Goal: Information Seeking & Learning: Find specific fact

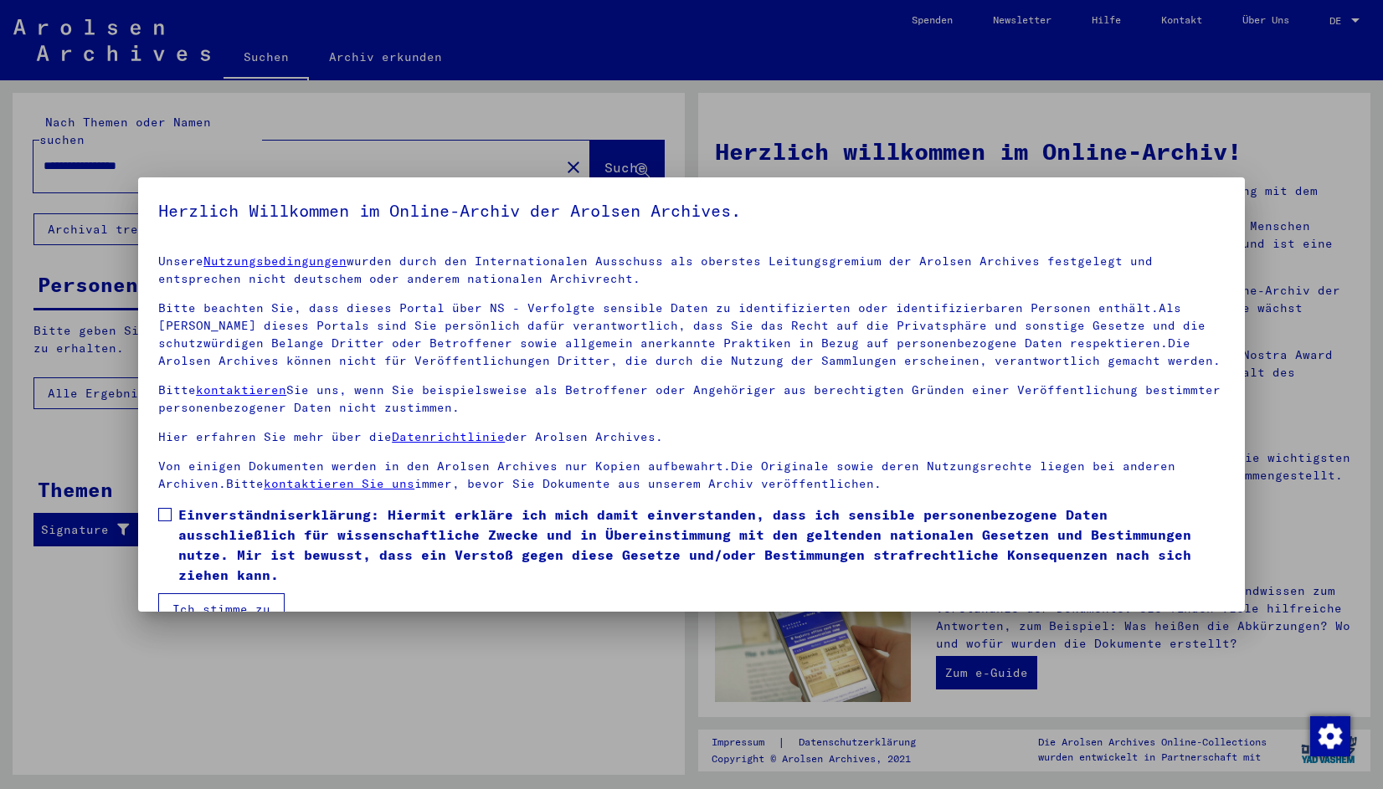
click at [167, 512] on span at bounding box center [164, 514] width 13 height 13
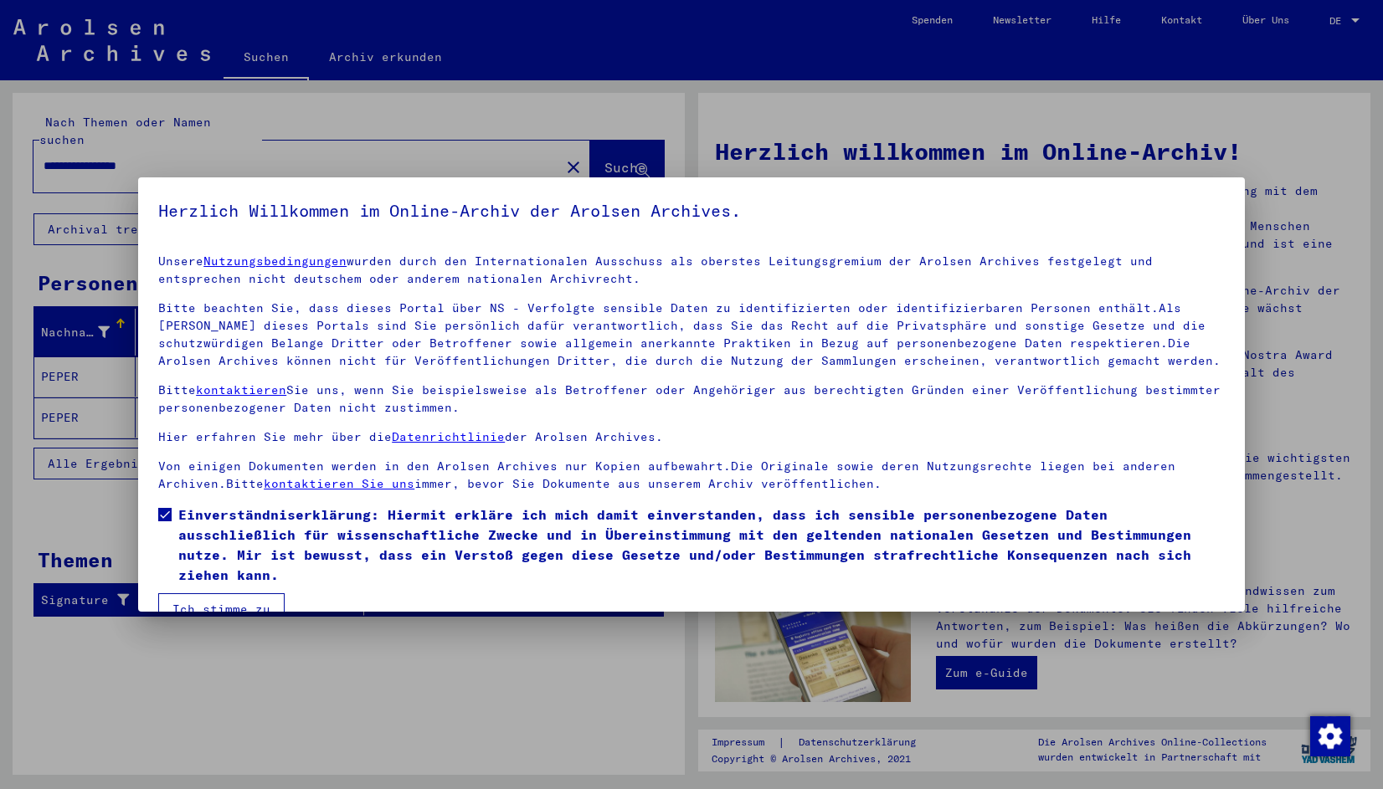
click at [232, 602] on button "Ich stimme zu" at bounding box center [221, 610] width 126 height 32
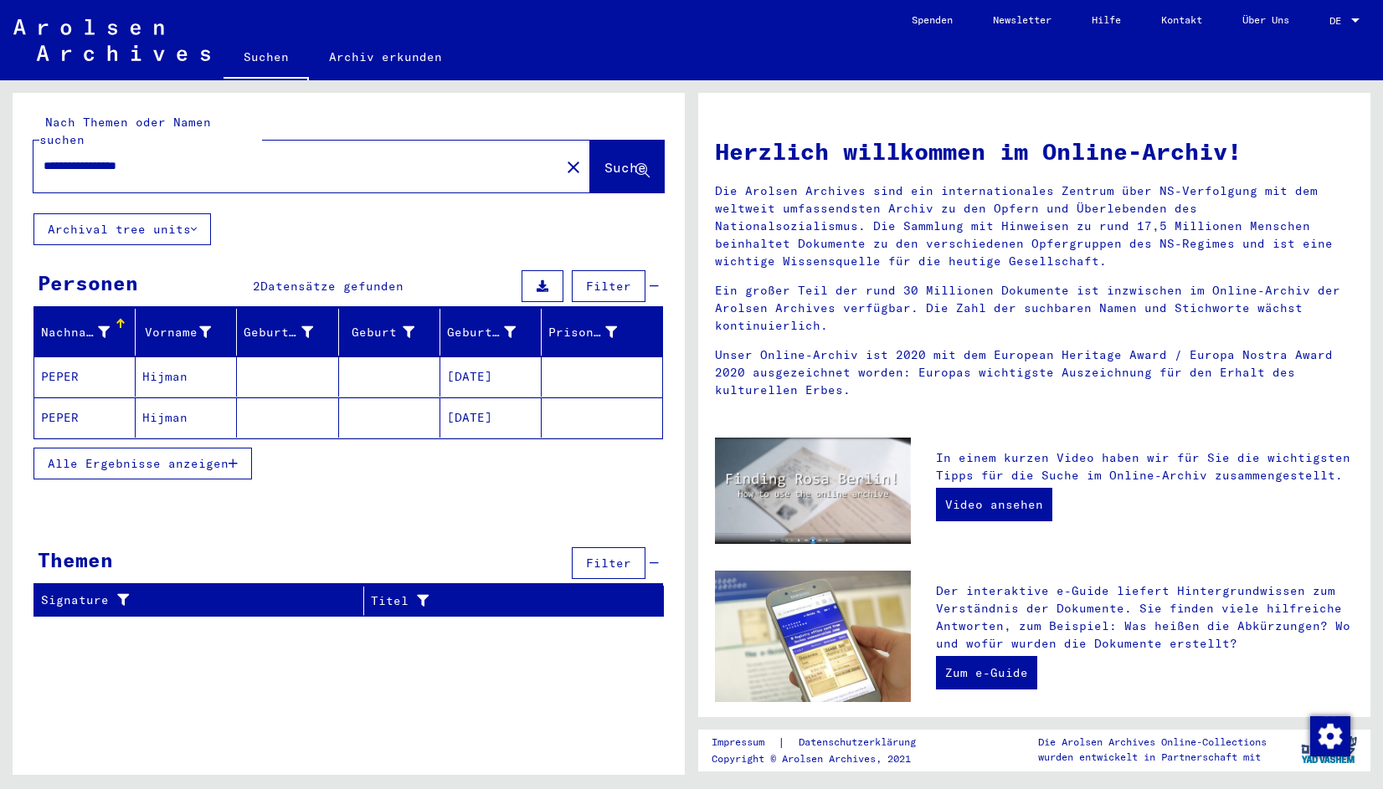
click at [72, 404] on mat-cell "PEPER" at bounding box center [84, 418] width 101 height 40
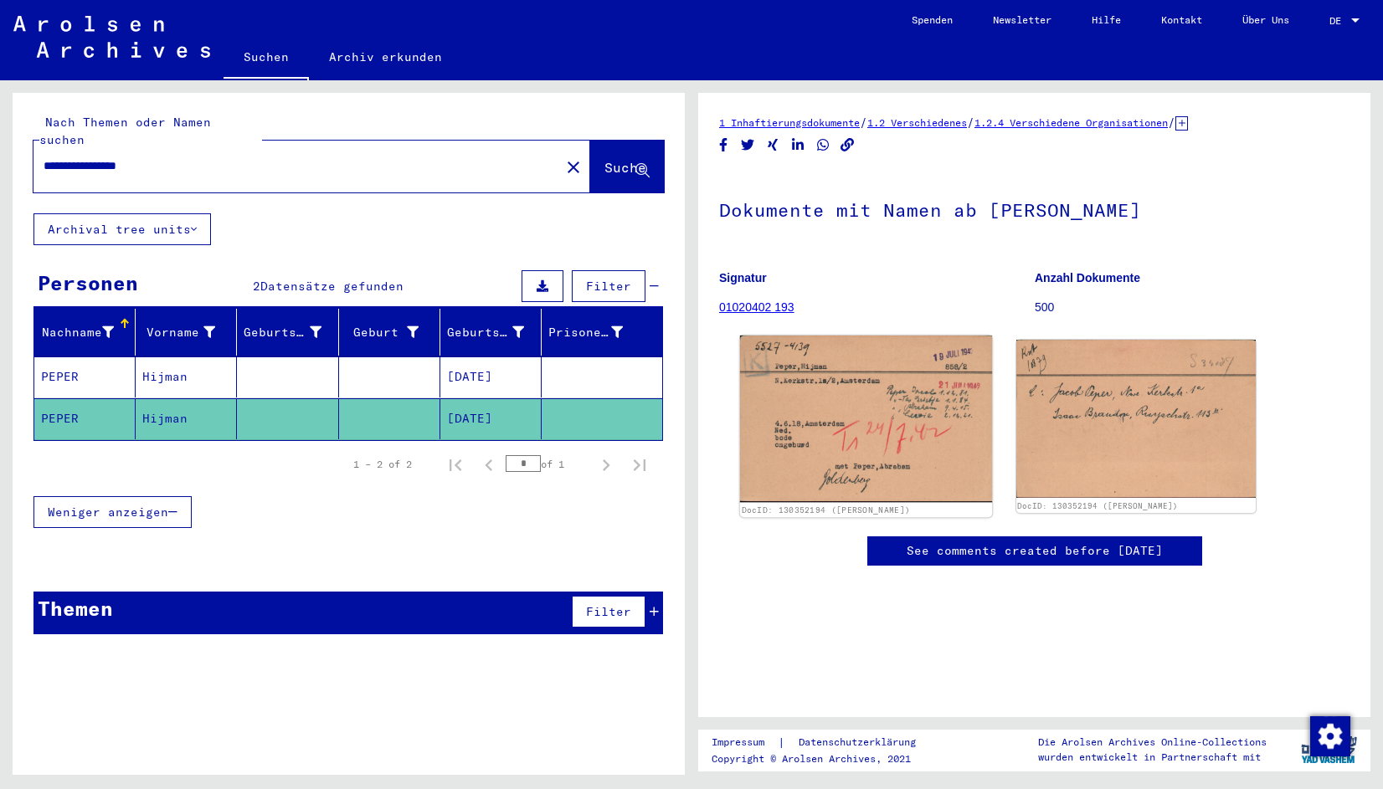
click at [940, 454] on img at bounding box center [866, 419] width 252 height 167
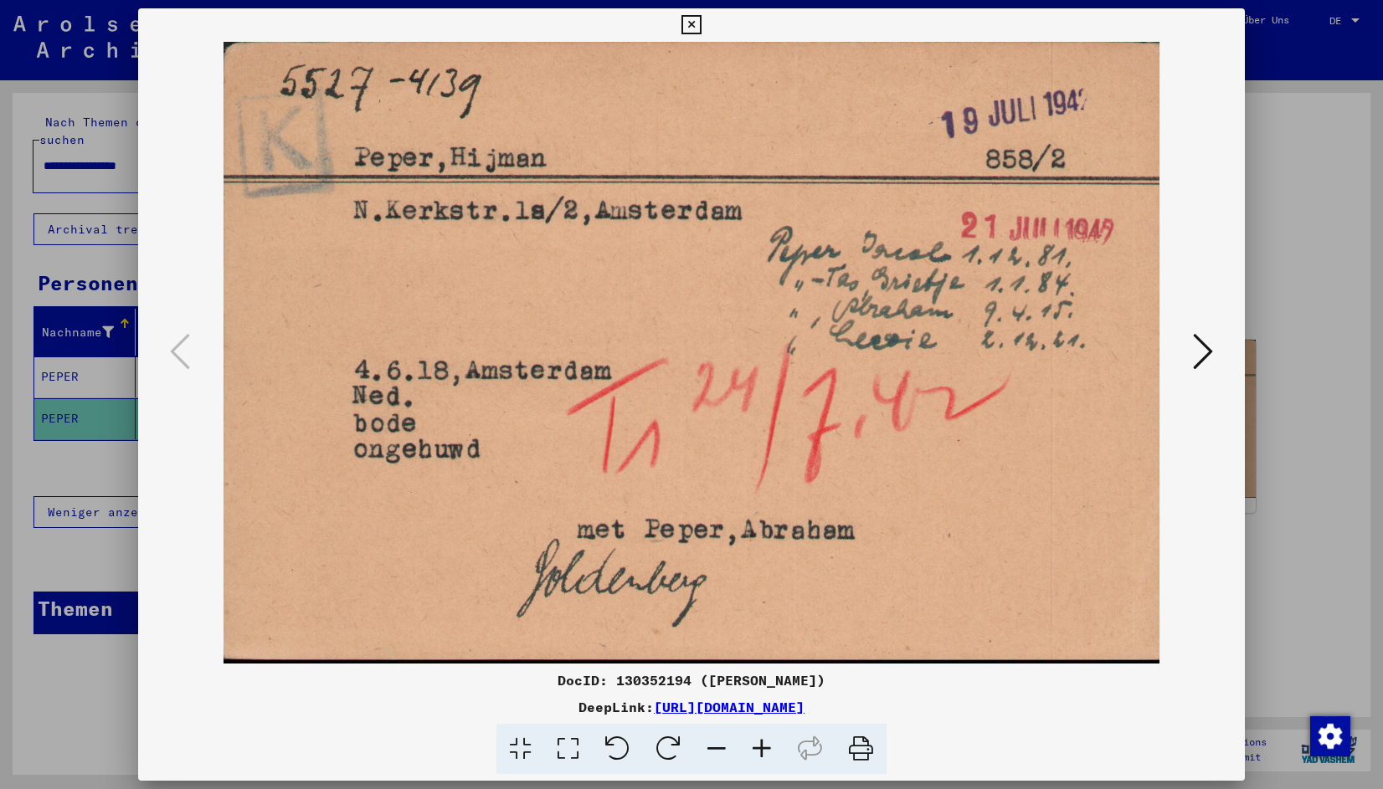
click at [1206, 339] on icon at bounding box center [1203, 352] width 20 height 40
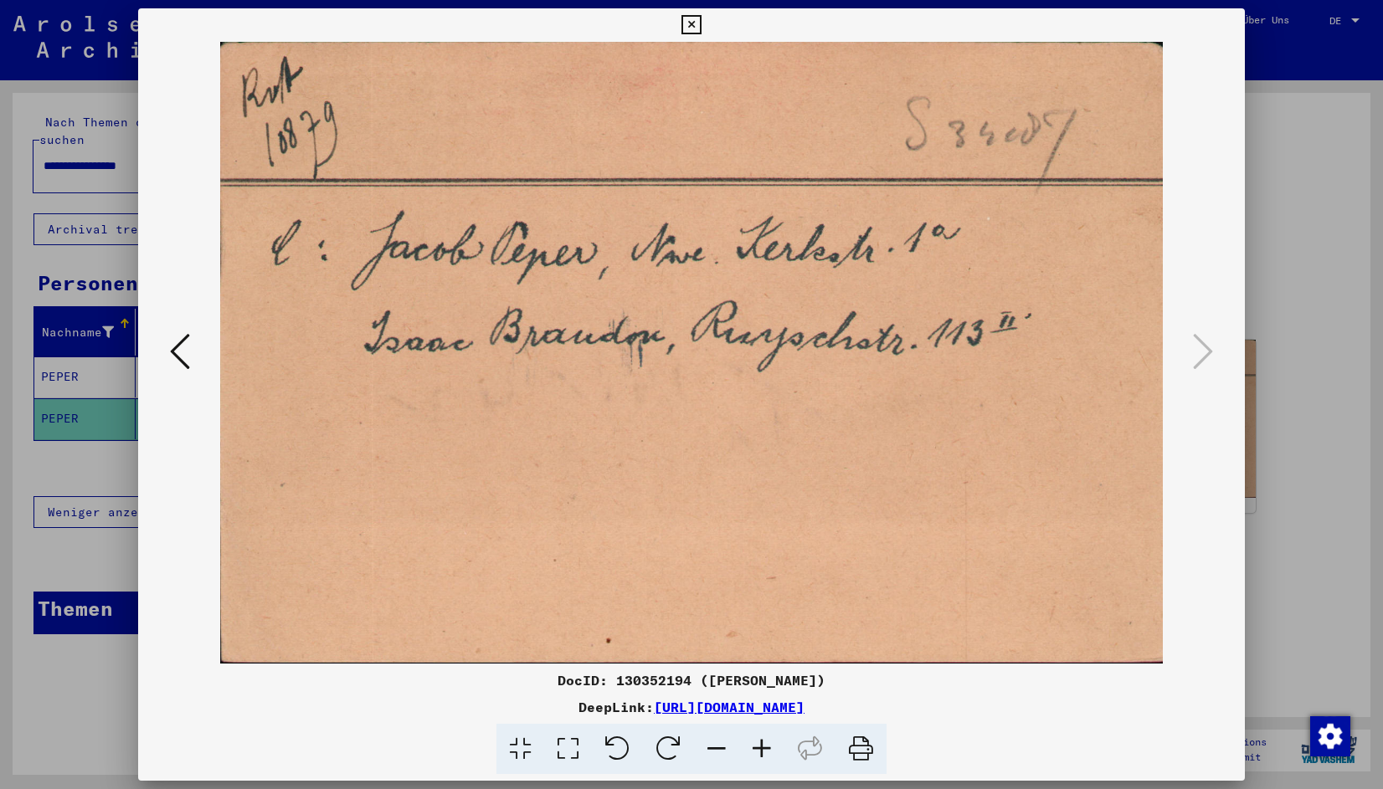
click at [687, 22] on icon at bounding box center [690, 25] width 19 height 20
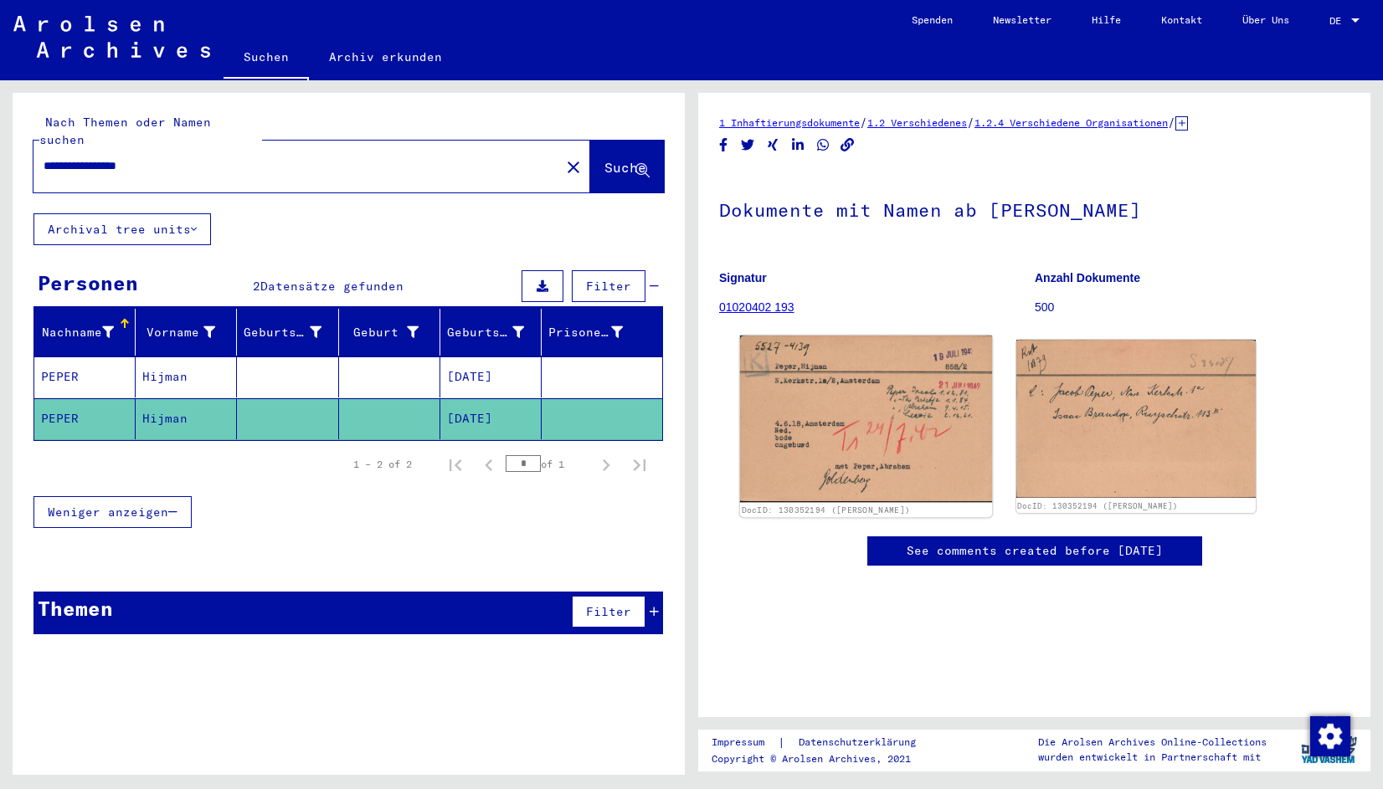
click at [873, 396] on img at bounding box center [866, 419] width 252 height 167
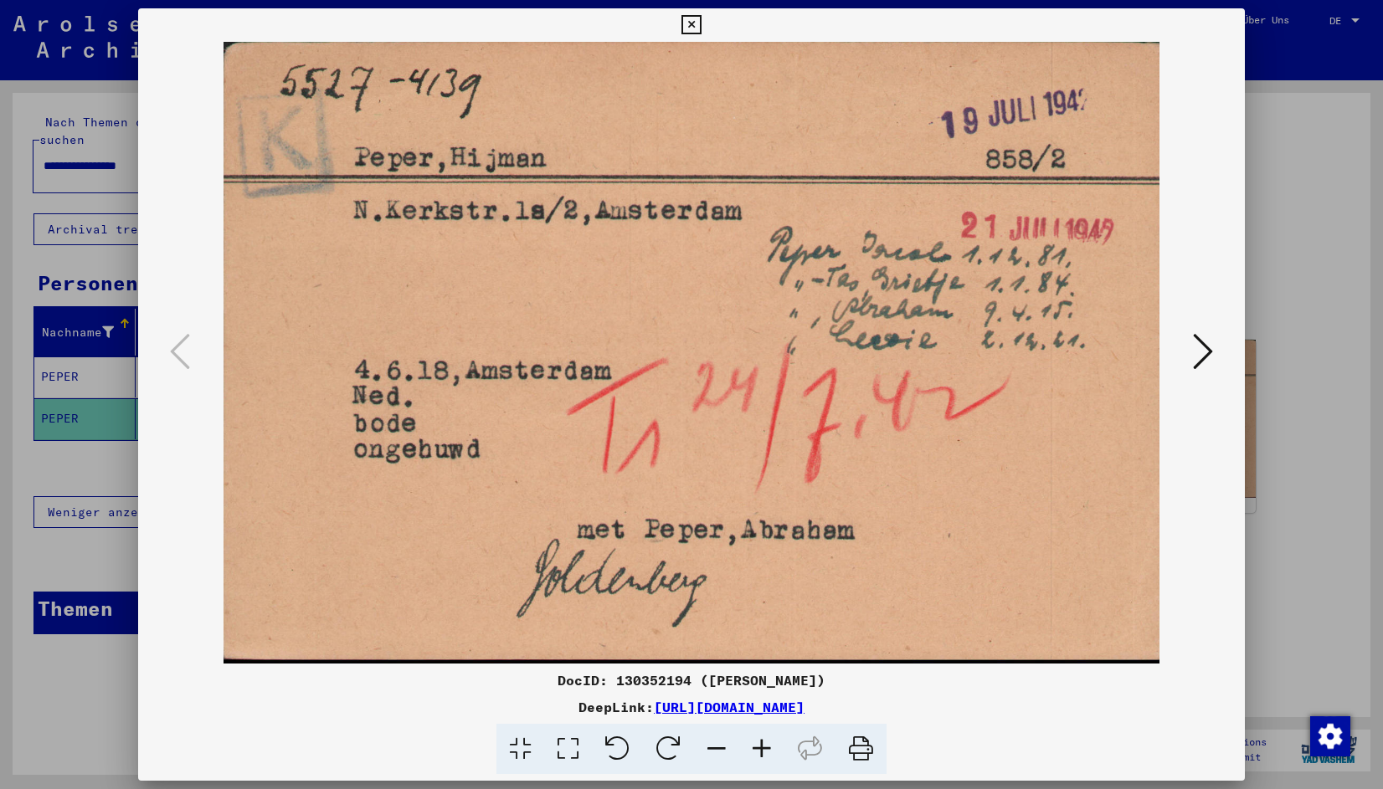
click at [1203, 349] on icon at bounding box center [1203, 352] width 20 height 40
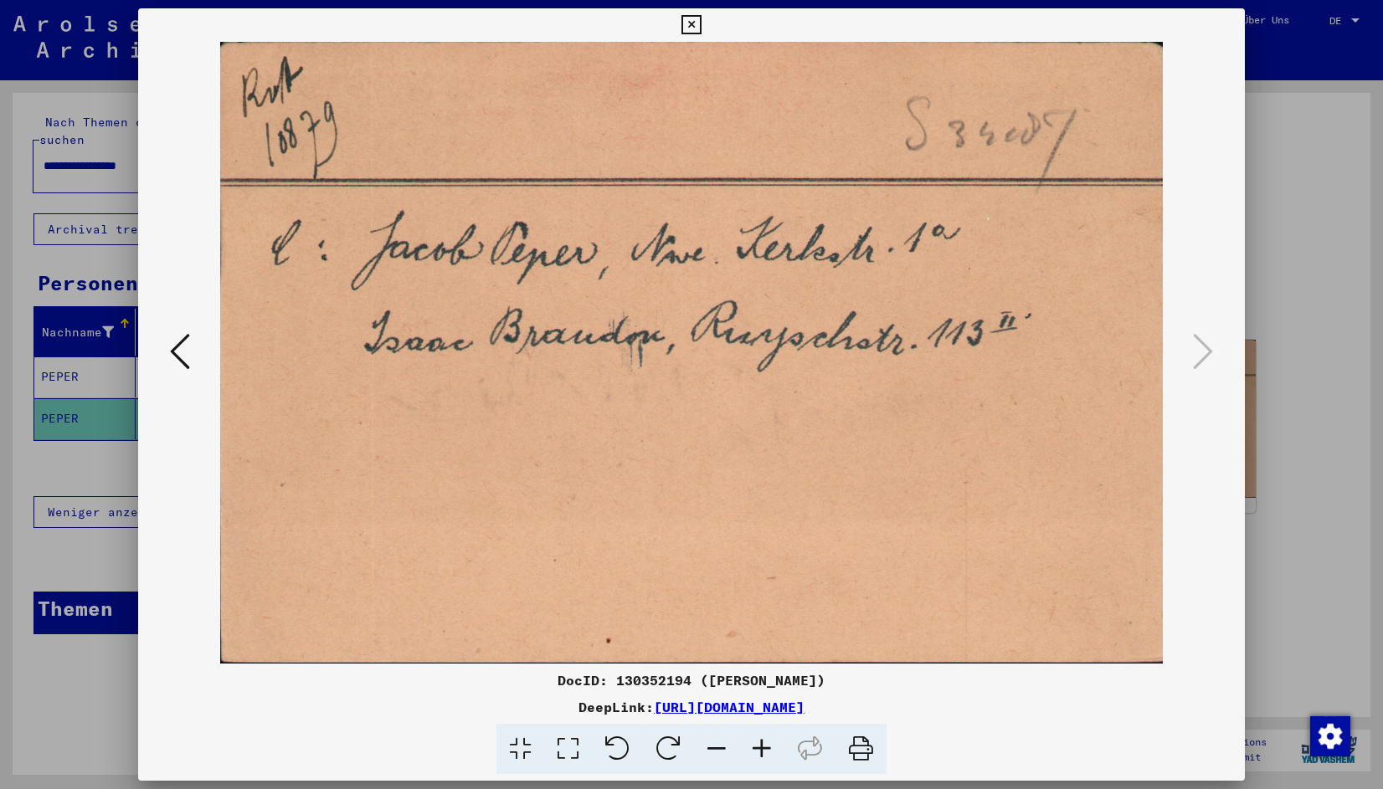
click at [691, 18] on icon at bounding box center [690, 25] width 19 height 20
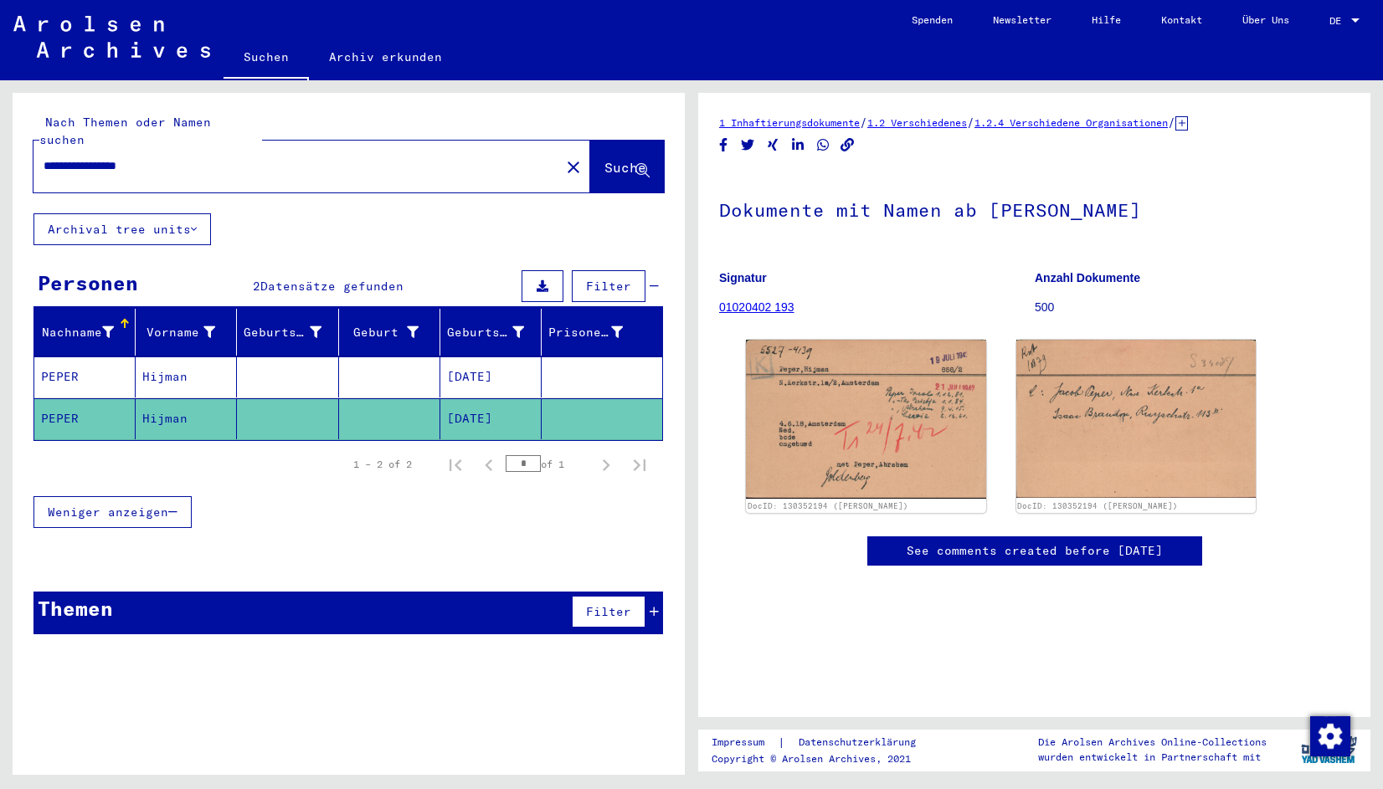
drag, startPoint x: 189, startPoint y: 145, endPoint x: -43, endPoint y: 85, distance: 239.4
click at [0, 85] on html "**********" at bounding box center [691, 394] width 1383 height 789
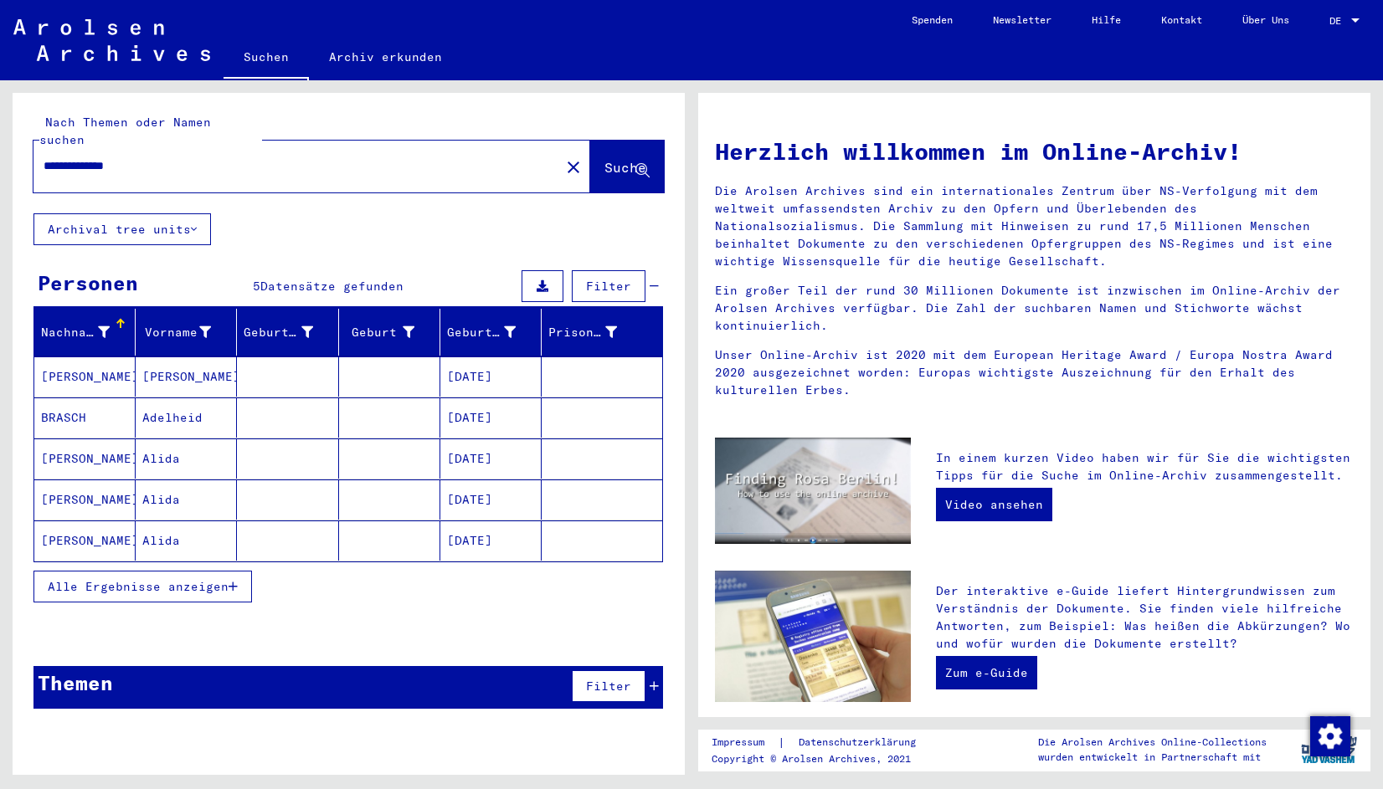
click at [148, 522] on mat-cell "Alida" at bounding box center [186, 541] width 101 height 40
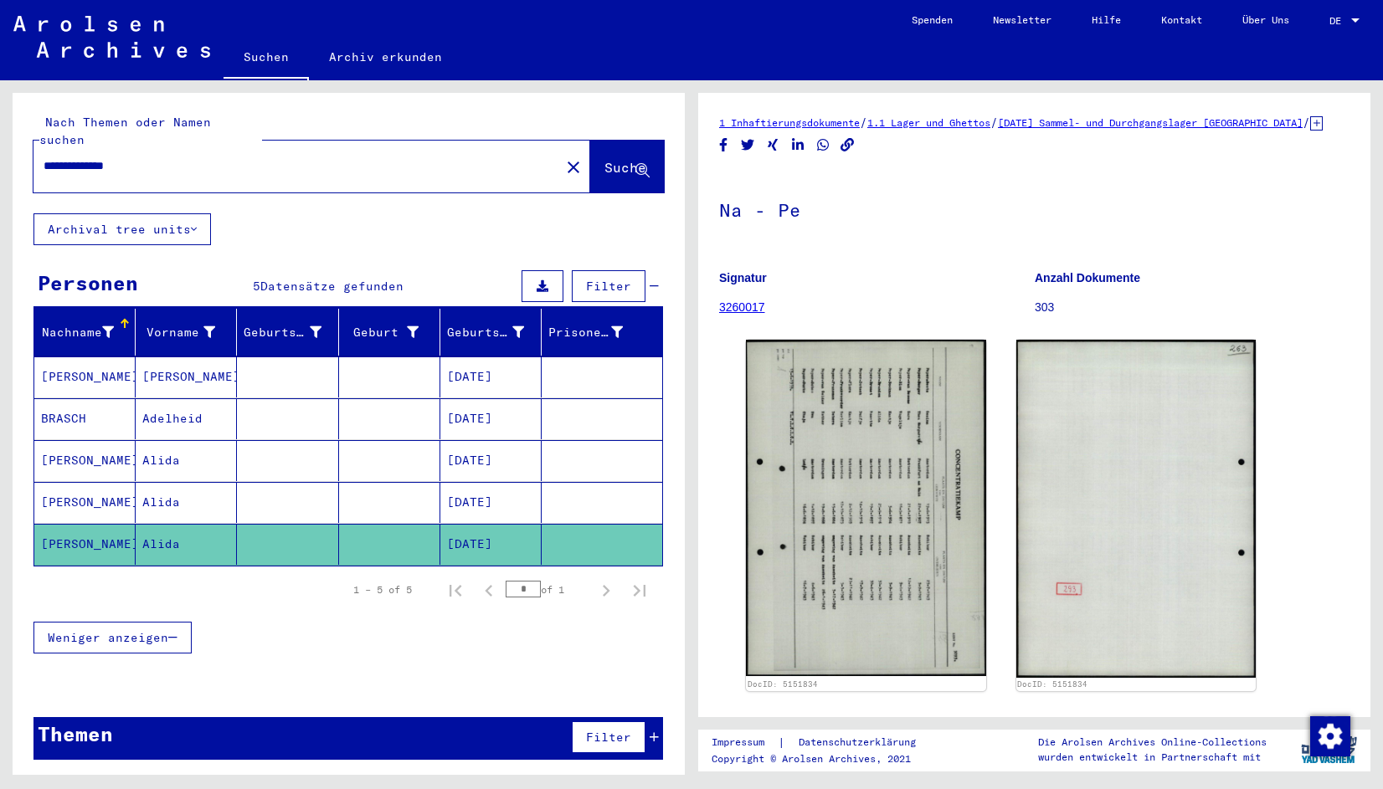
drag, startPoint x: 525, startPoint y: 521, endPoint x: 412, endPoint y: 532, distance: 113.5
click at [412, 532] on mat-row "[PERSON_NAME] [DATE]" at bounding box center [348, 545] width 628 height 42
drag, startPoint x: 412, startPoint y: 532, endPoint x: 476, endPoint y: 522, distance: 65.1
copy mat-row "[DATE]"
click at [158, 157] on input "**********" at bounding box center [297, 166] width 506 height 18
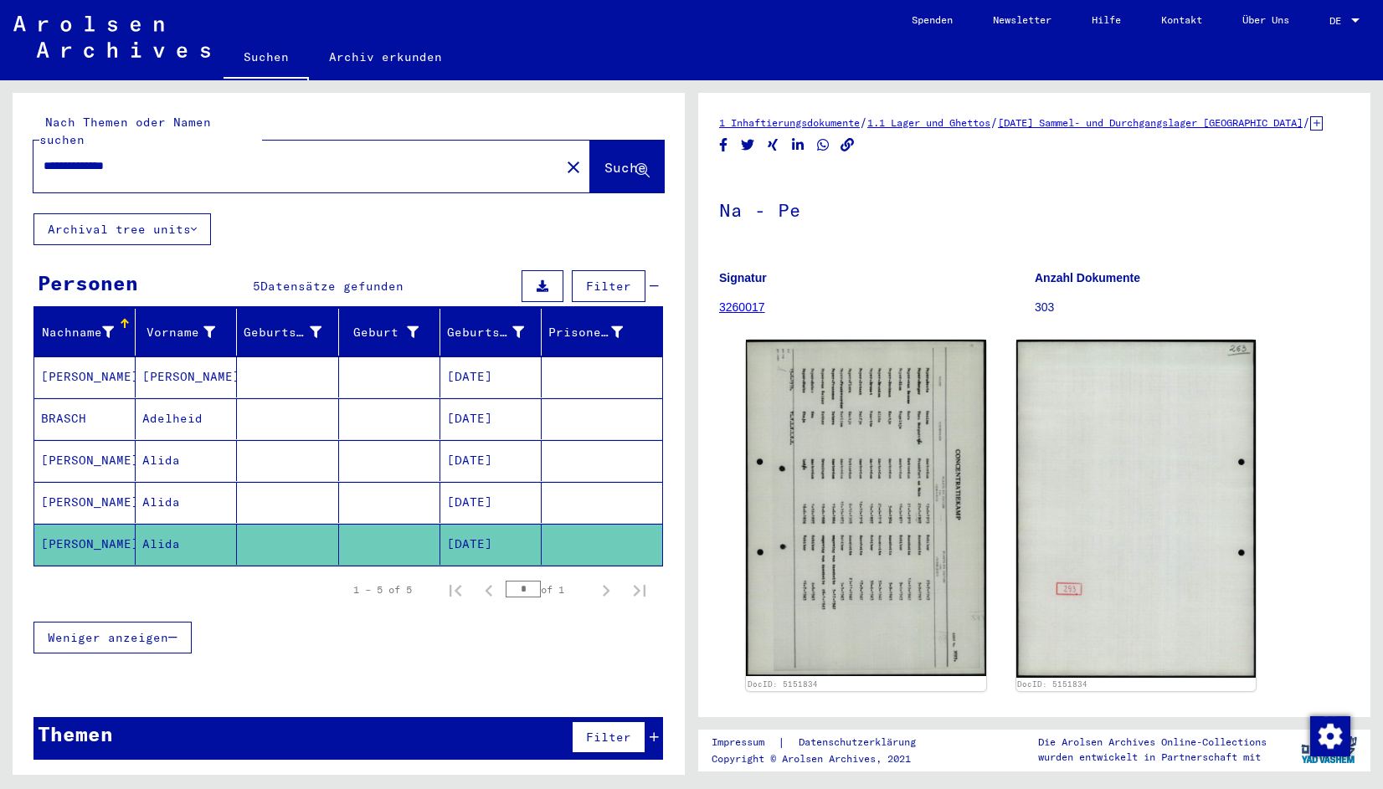
paste input "**********"
drag, startPoint x: 85, startPoint y: 142, endPoint x: -43, endPoint y: 169, distance: 130.0
click at [0, 169] on html "**********" at bounding box center [691, 394] width 1383 height 789
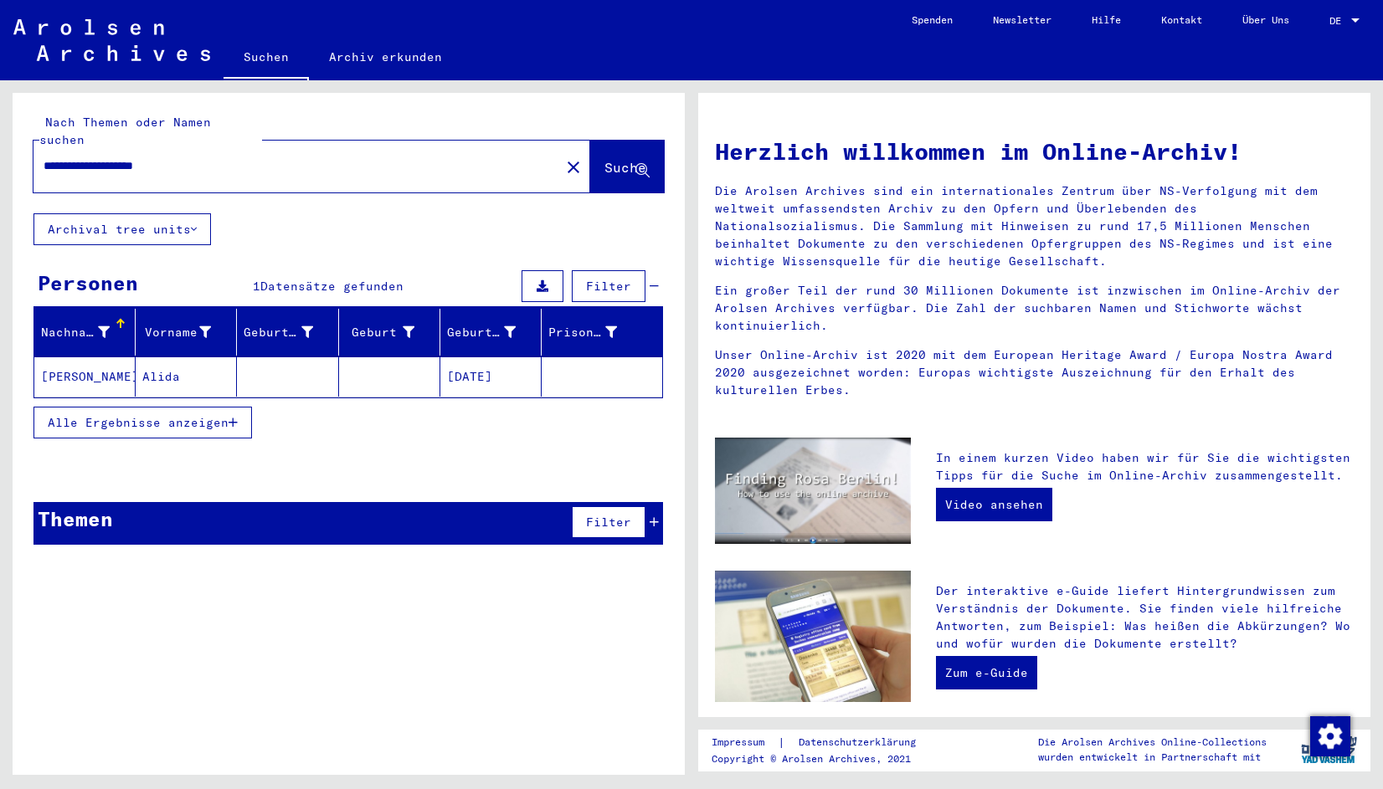
drag, startPoint x: 115, startPoint y: 145, endPoint x: -43, endPoint y: 175, distance: 160.2
click at [0, 175] on html "**********" at bounding box center [691, 394] width 1383 height 789
type input "**********"
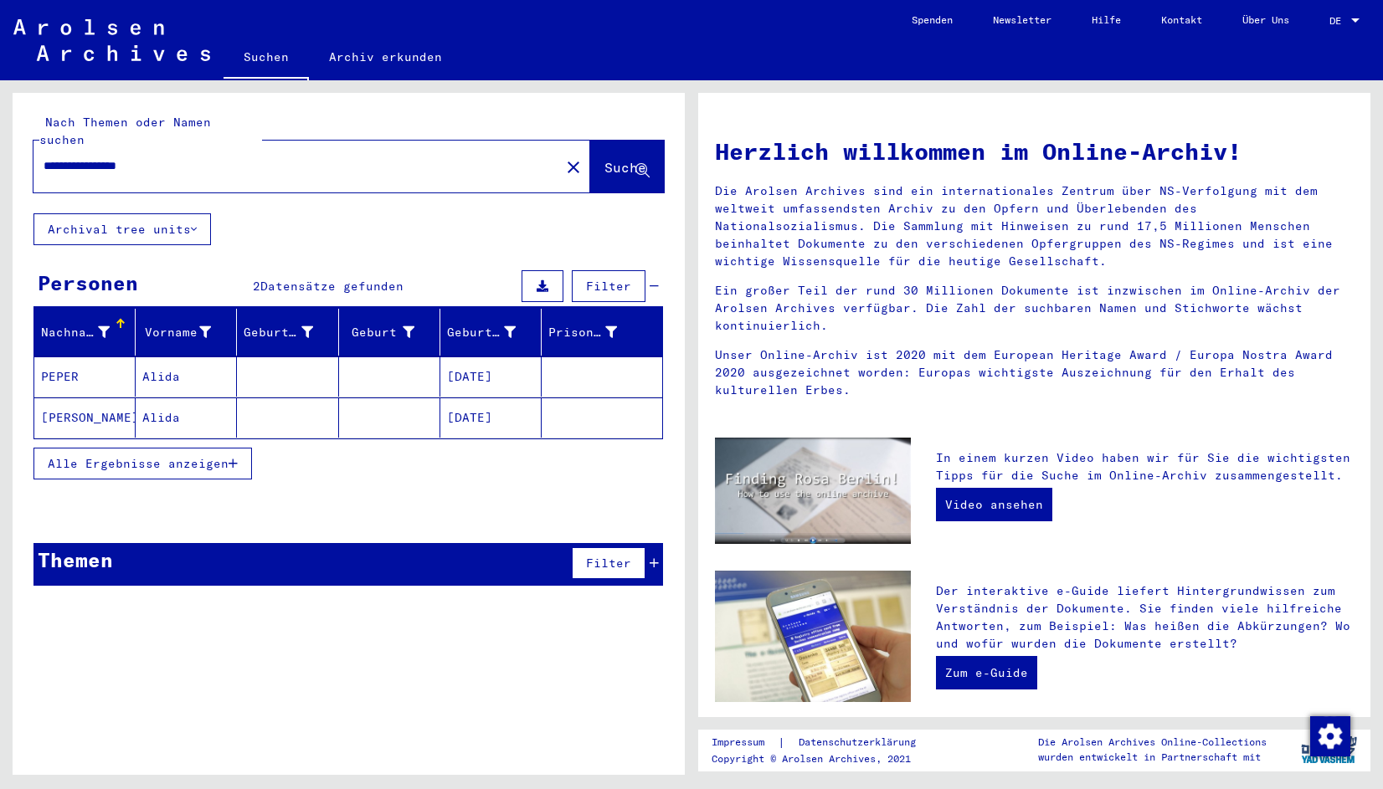
click at [72, 398] on mat-cell "[PERSON_NAME]" at bounding box center [84, 418] width 101 height 40
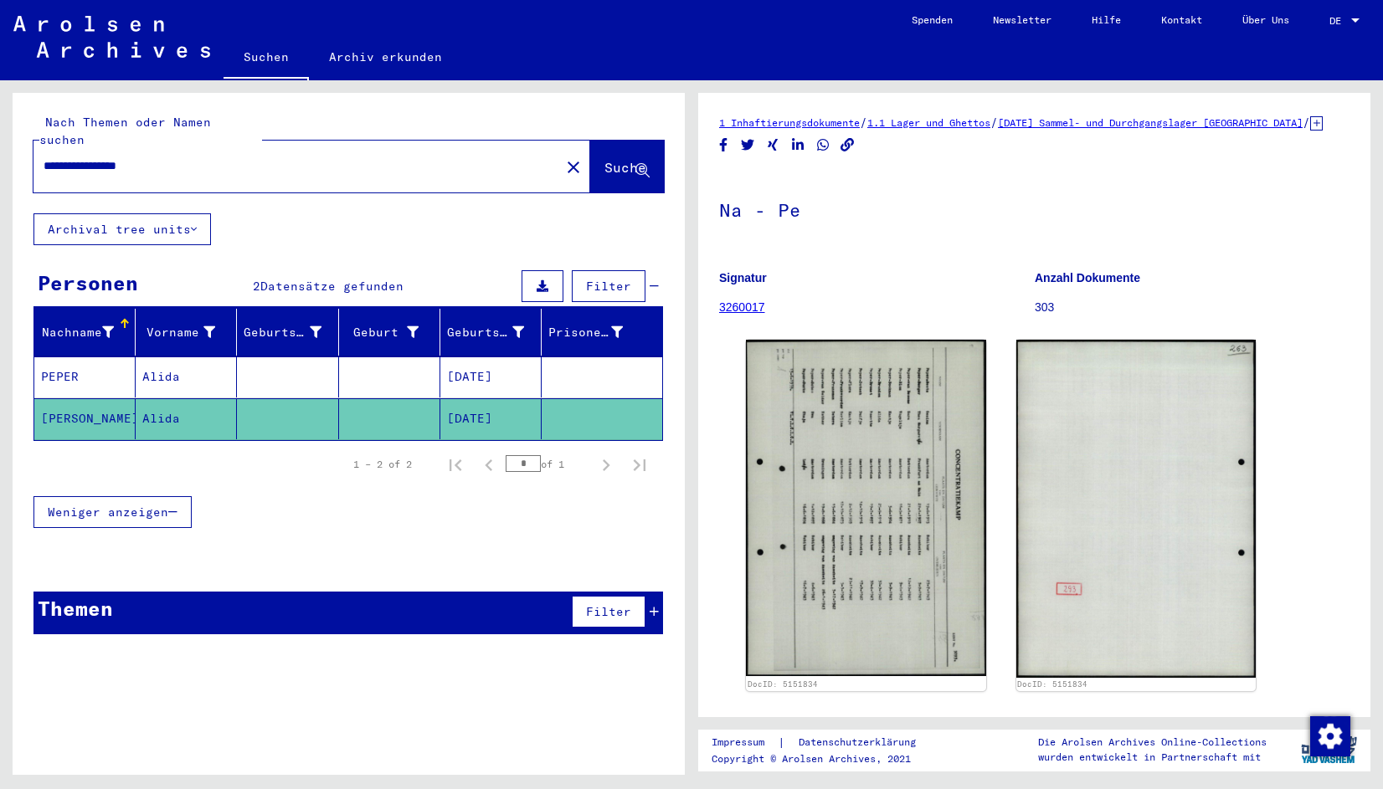
click at [80, 357] on mat-cell "PEPER" at bounding box center [84, 377] width 101 height 41
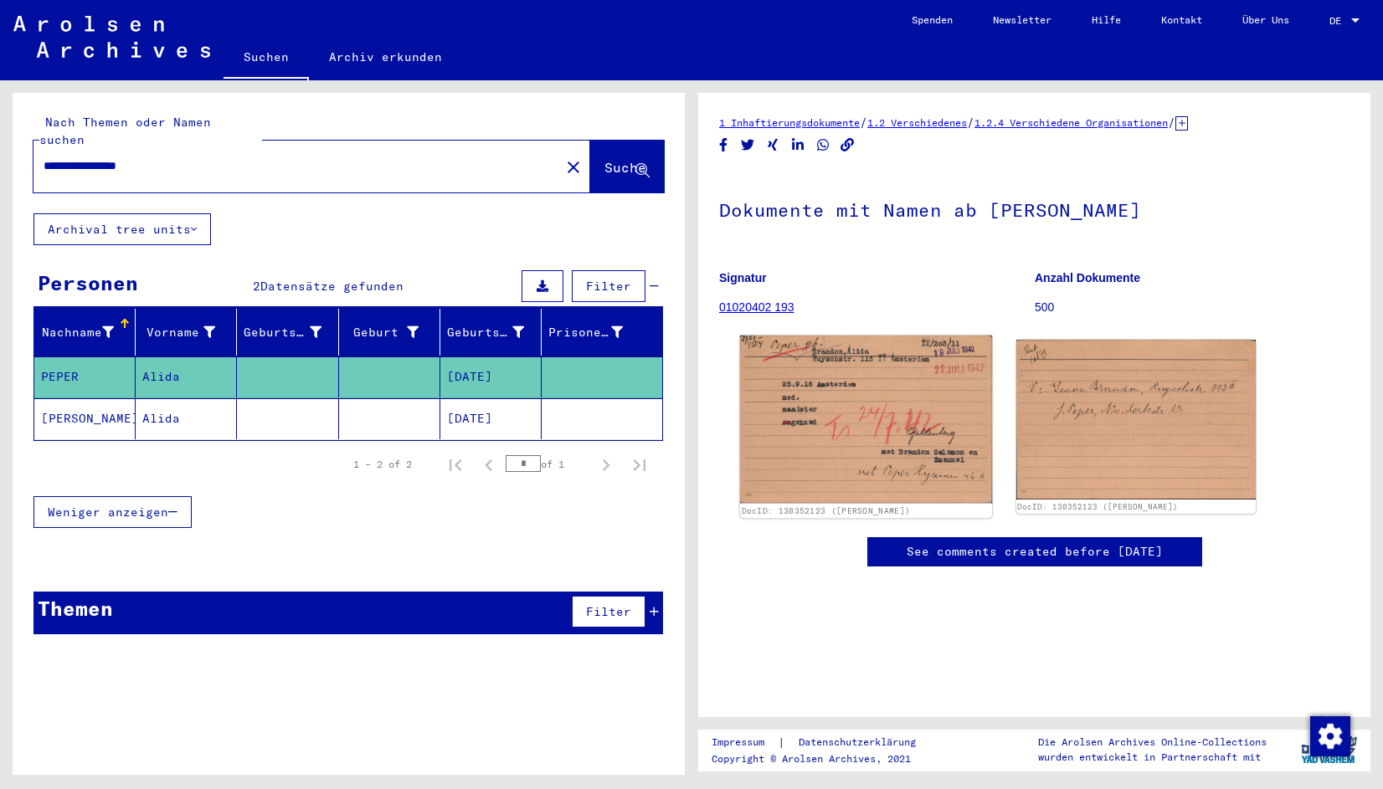
click at [871, 470] on img at bounding box center [866, 420] width 252 height 168
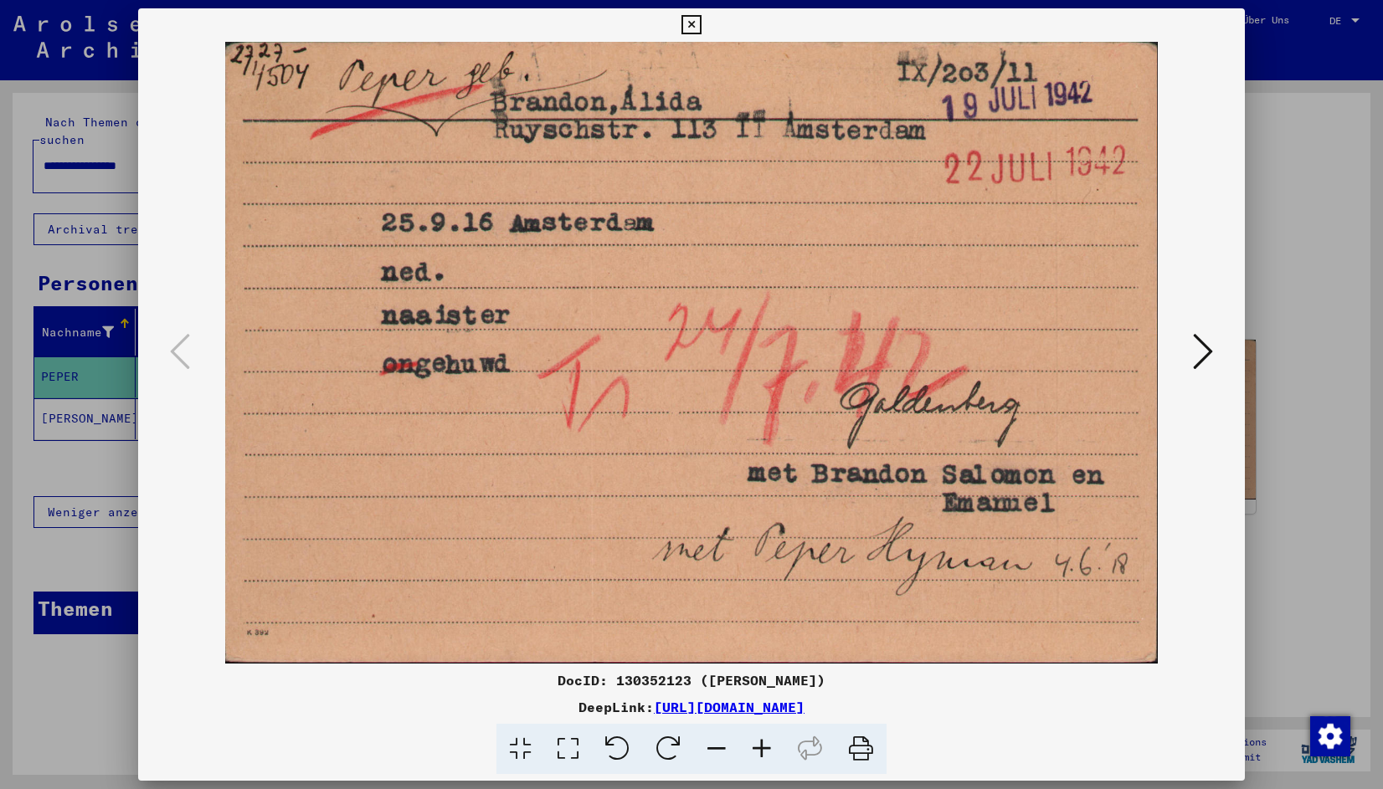
click at [1201, 352] on icon at bounding box center [1203, 352] width 20 height 40
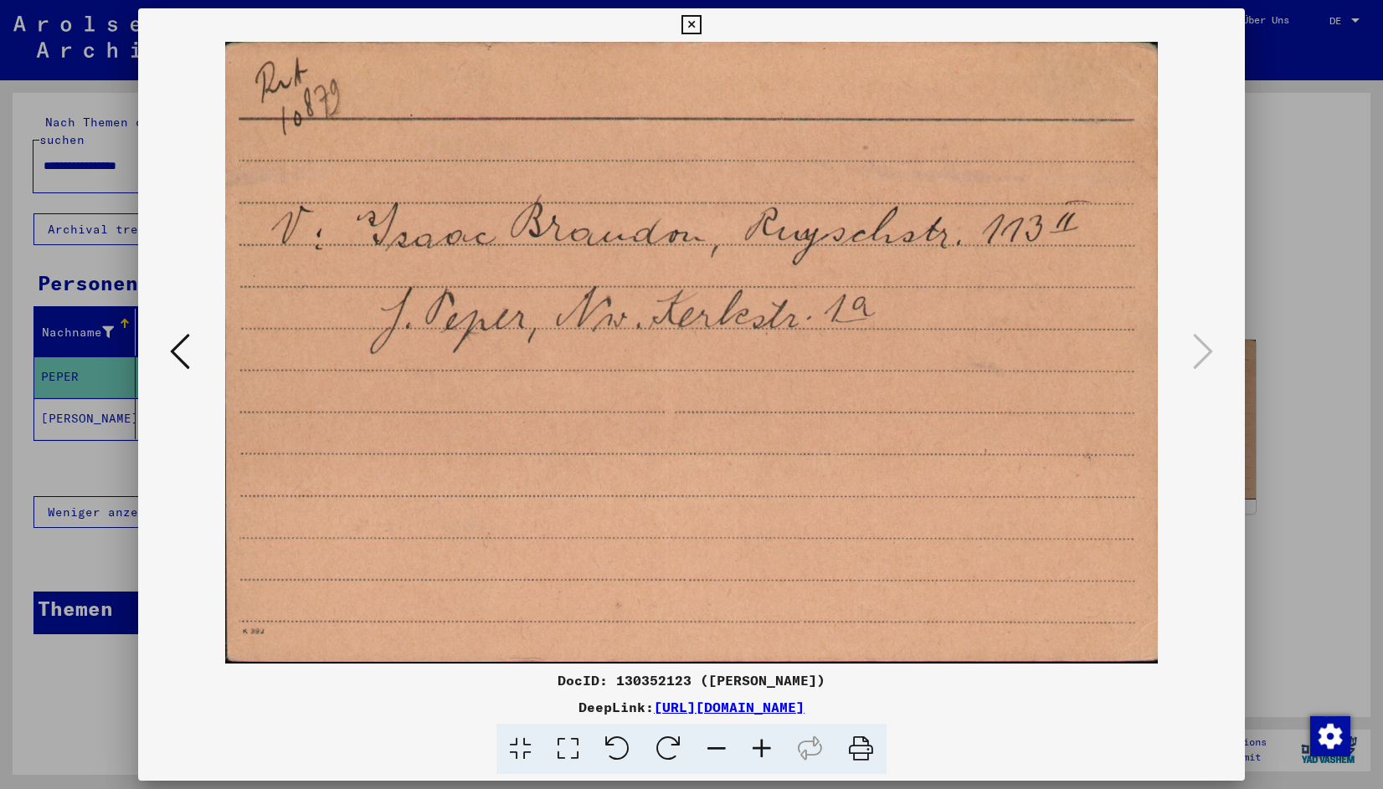
click at [182, 351] on icon at bounding box center [180, 352] width 20 height 40
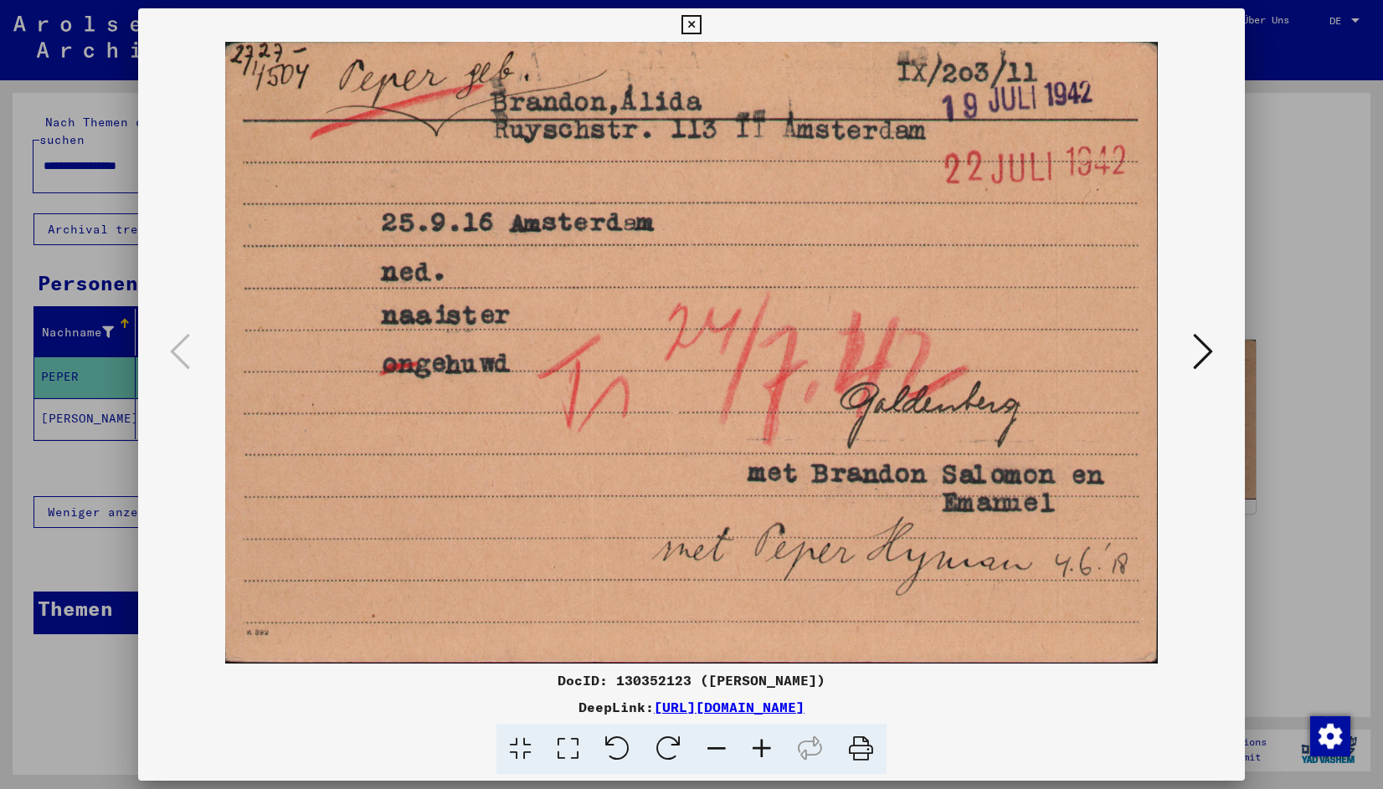
click at [689, 13] on button at bounding box center [690, 24] width 29 height 33
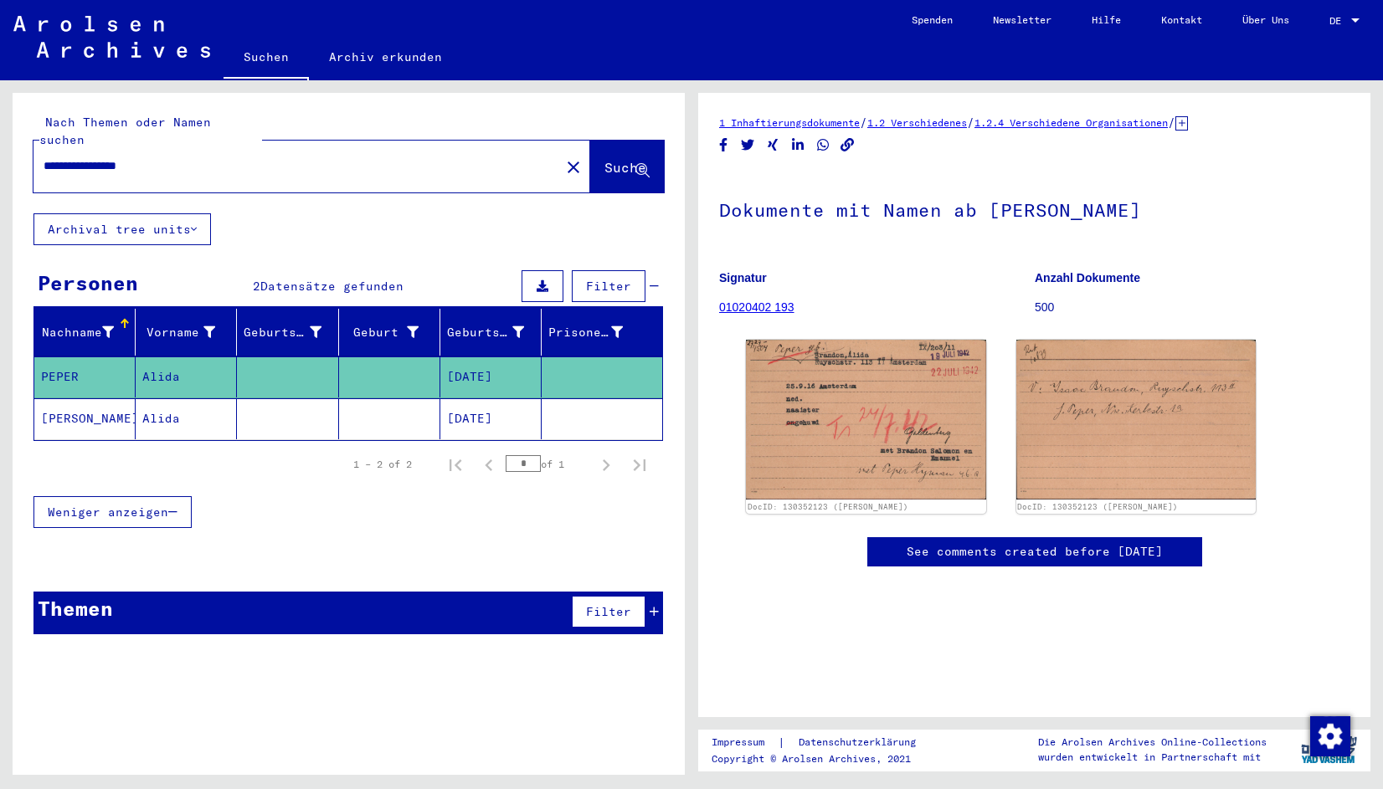
click at [563, 157] on mat-icon "close" at bounding box center [573, 167] width 20 height 20
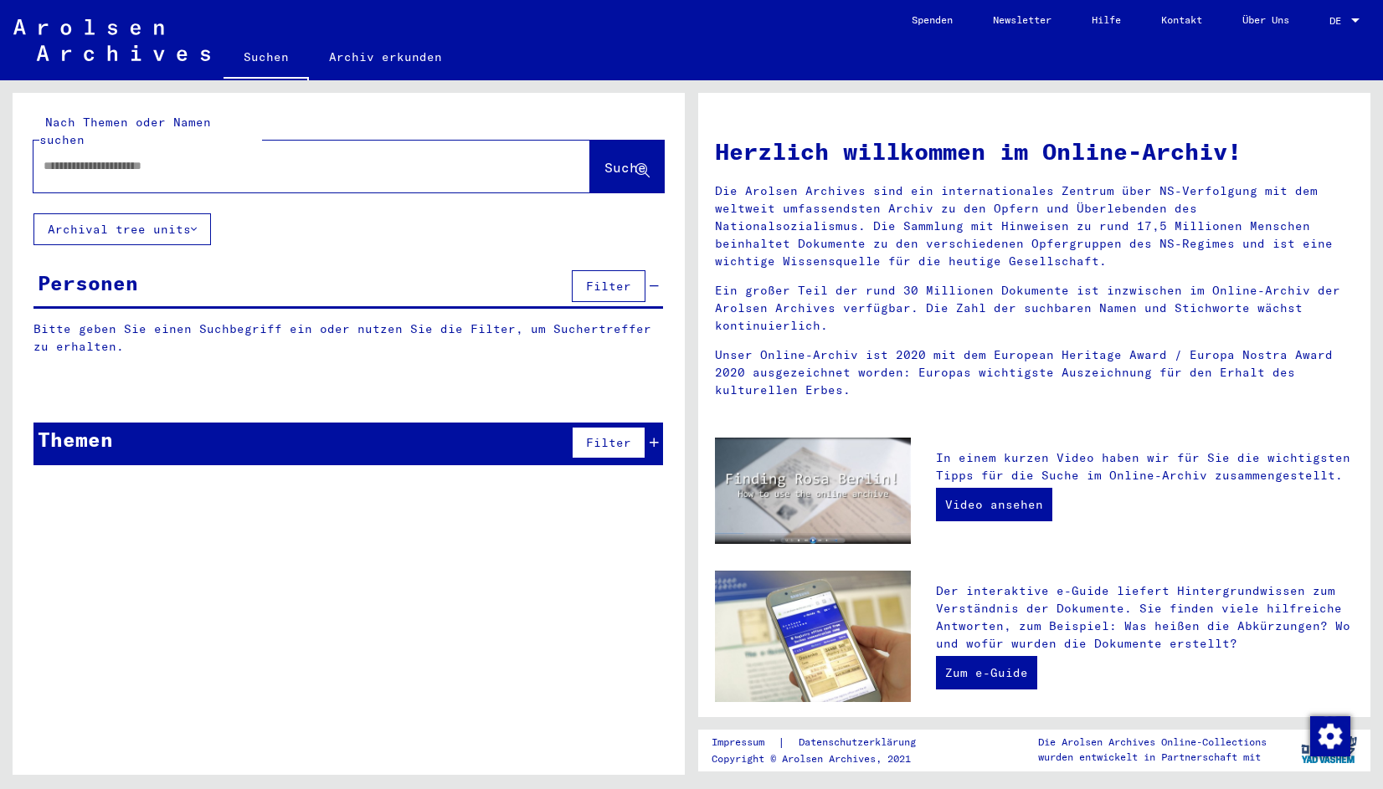
click at [64, 157] on input "text" at bounding box center [292, 166] width 496 height 18
type input "**********"
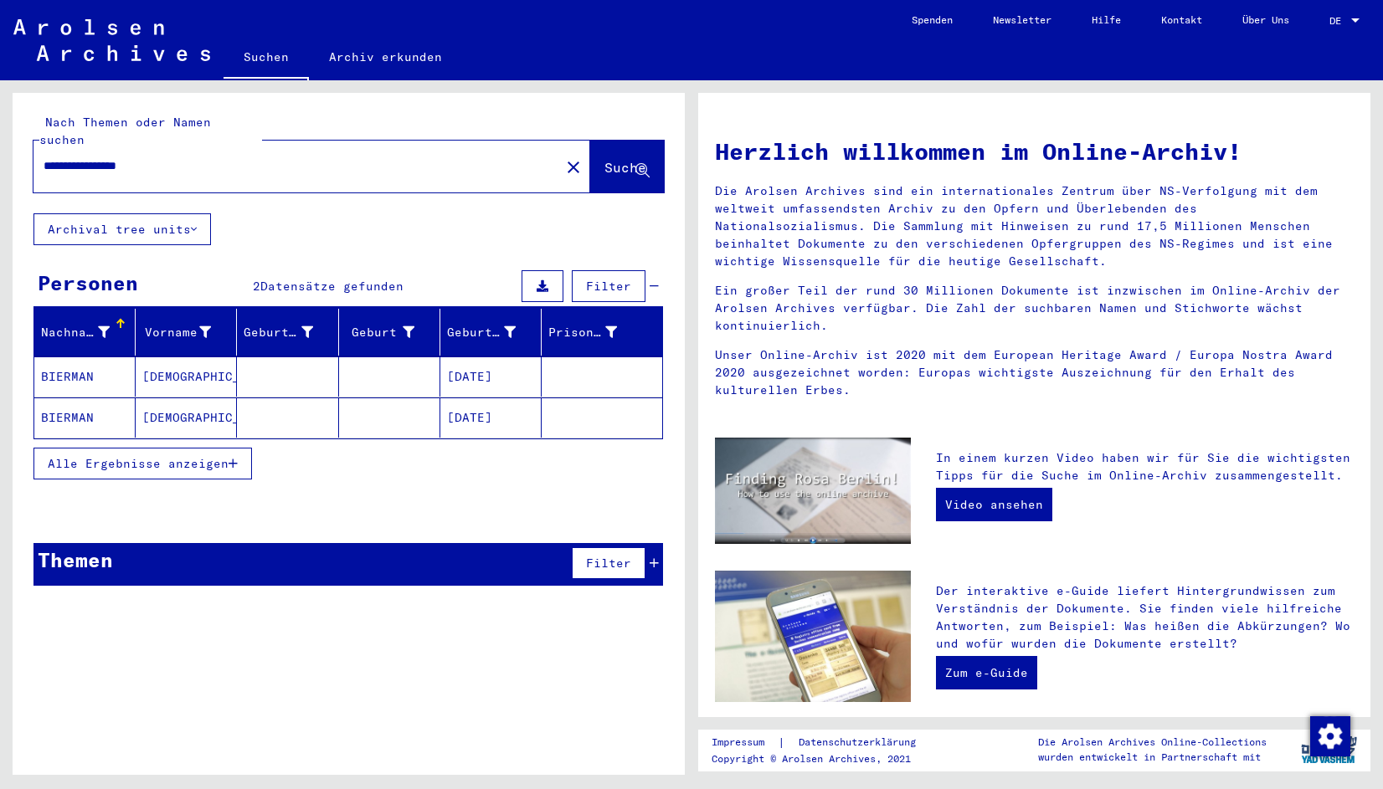
click at [77, 398] on mat-cell "BIERMAN" at bounding box center [84, 418] width 101 height 40
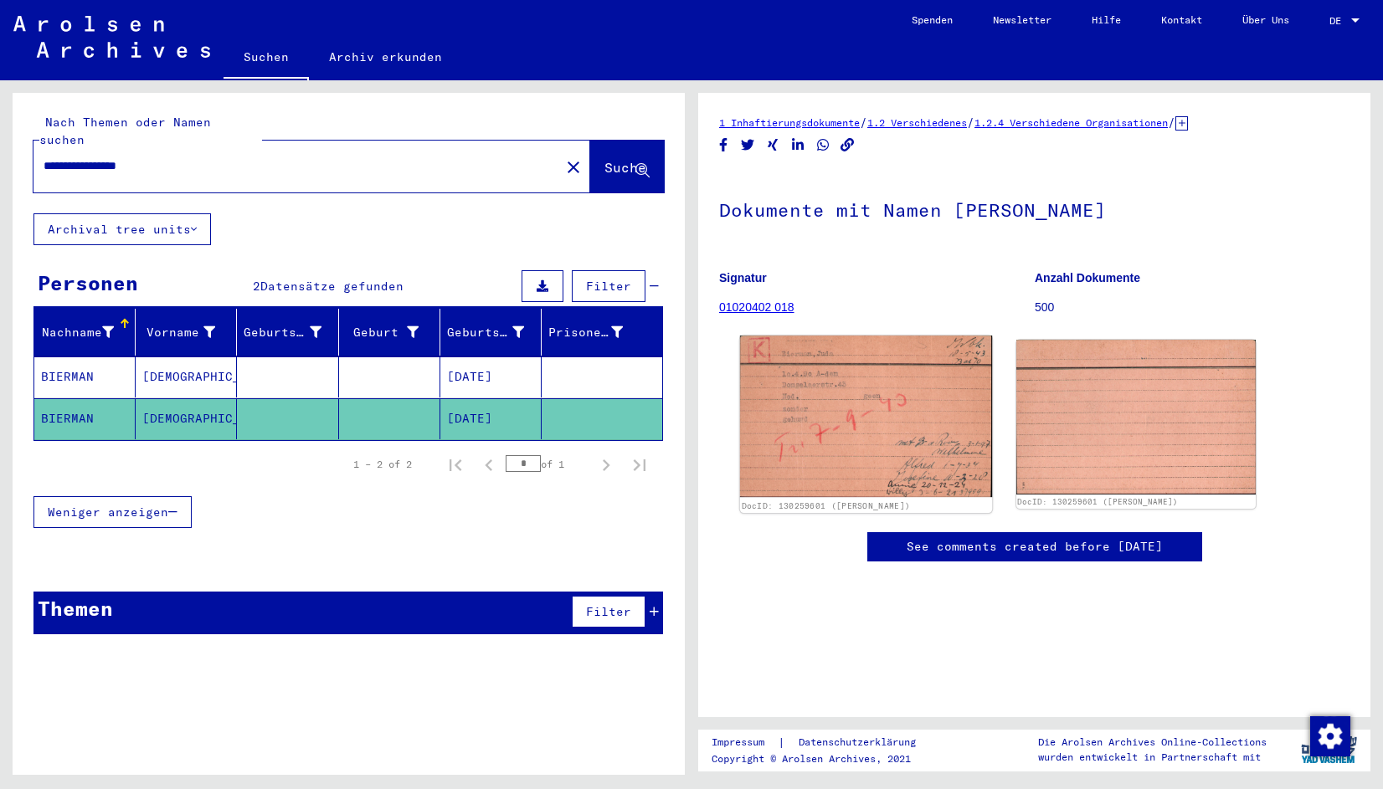
click at [833, 445] on img at bounding box center [866, 417] width 252 height 162
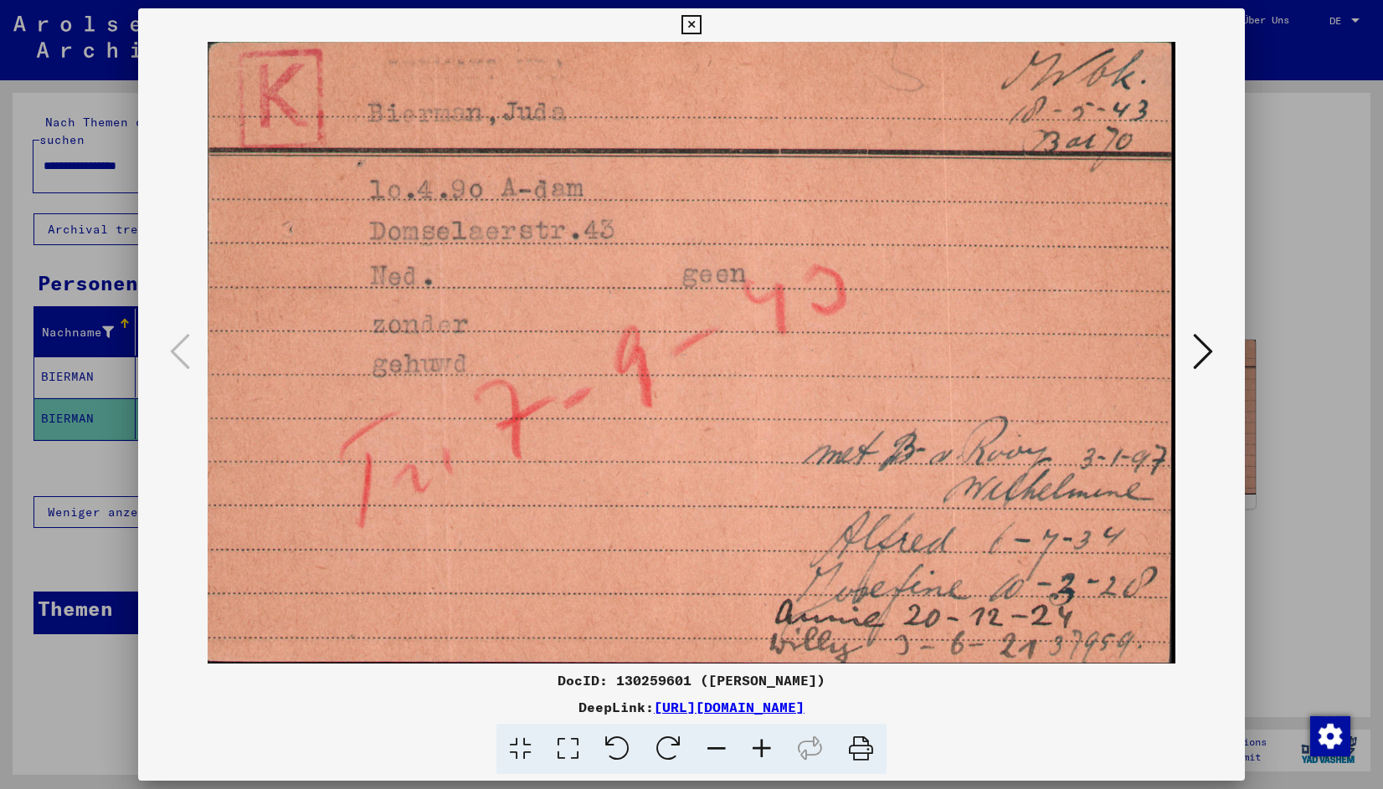
drag, startPoint x: 697, startPoint y: 23, endPoint x: 667, endPoint y: 35, distance: 32.3
click at [697, 23] on icon at bounding box center [690, 25] width 19 height 20
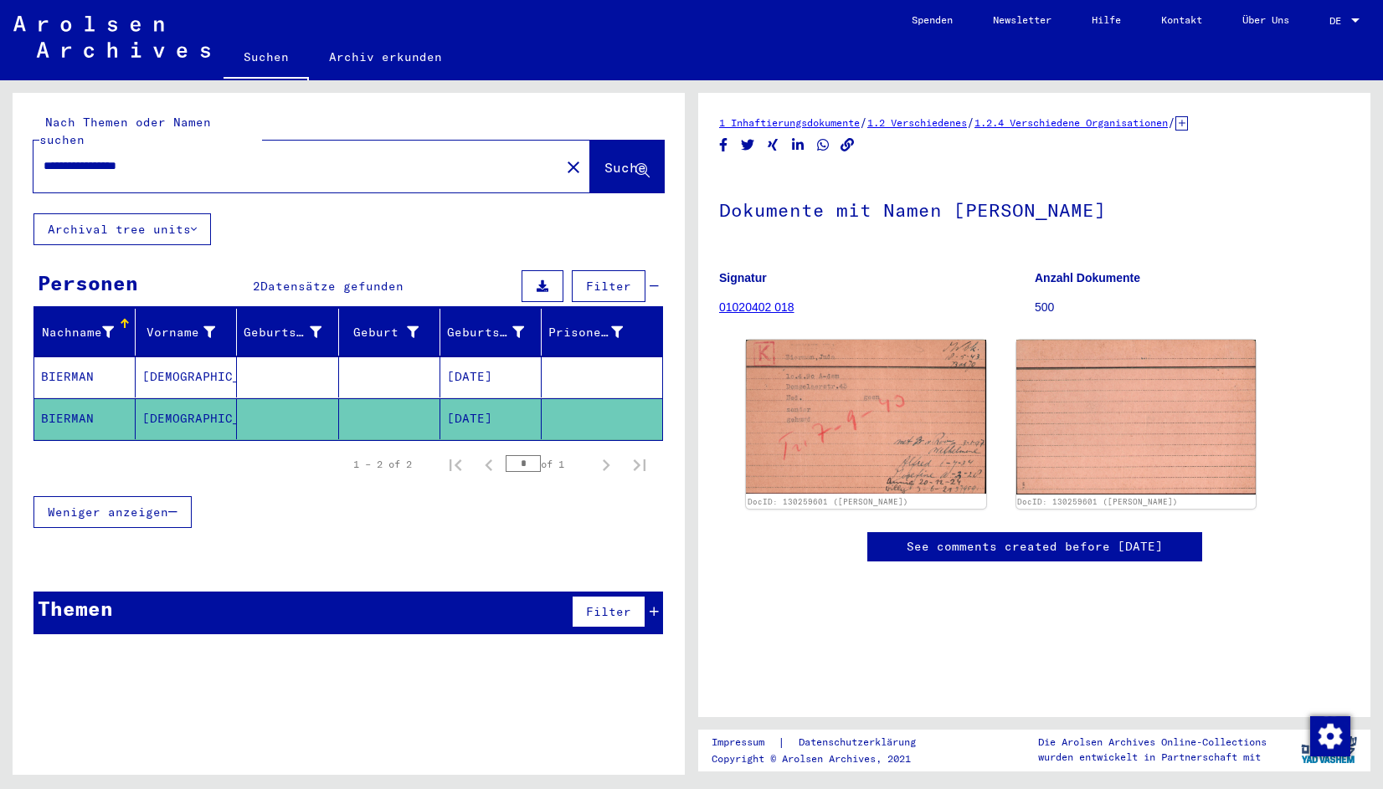
click at [129, 357] on mat-cell "BIERMAN" at bounding box center [84, 377] width 101 height 41
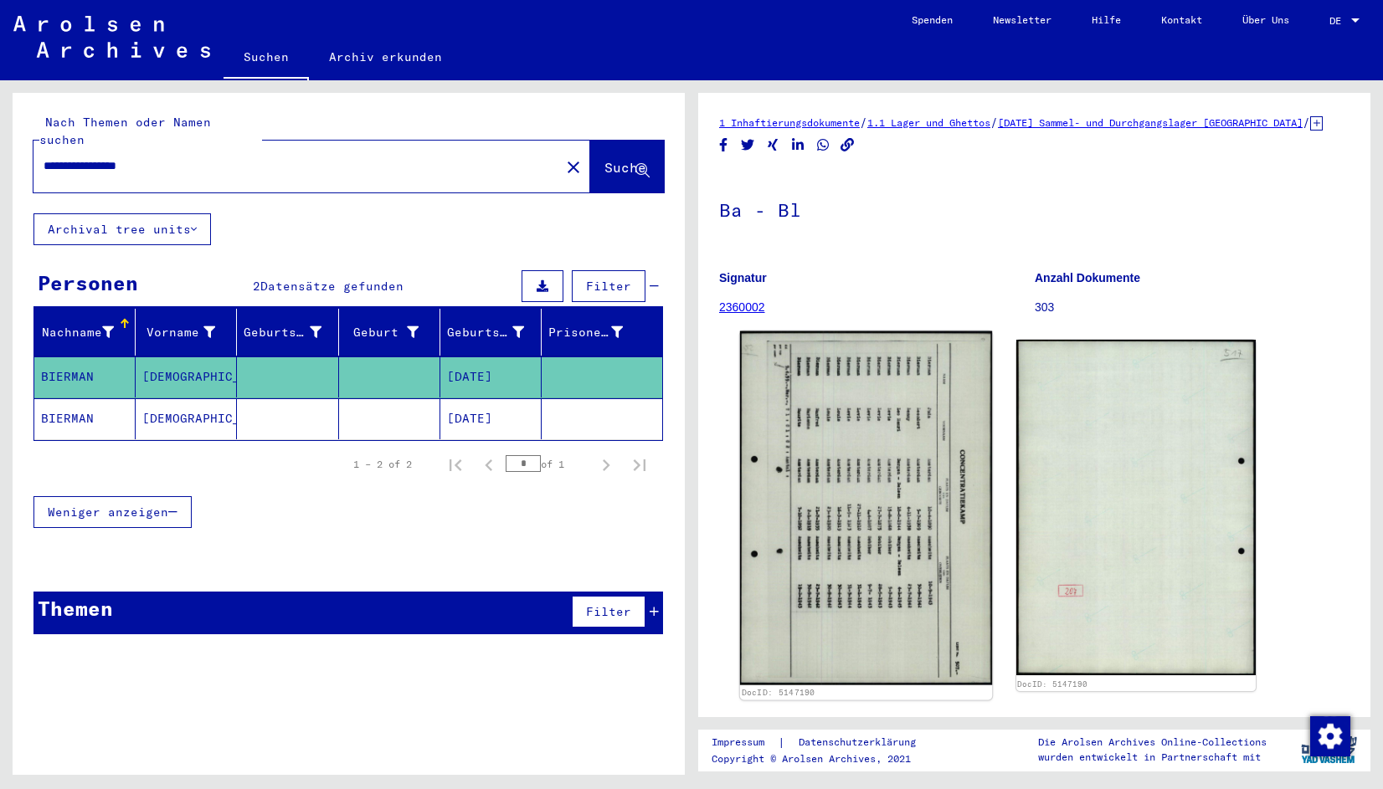
click at [861, 531] on img at bounding box center [866, 509] width 252 height 354
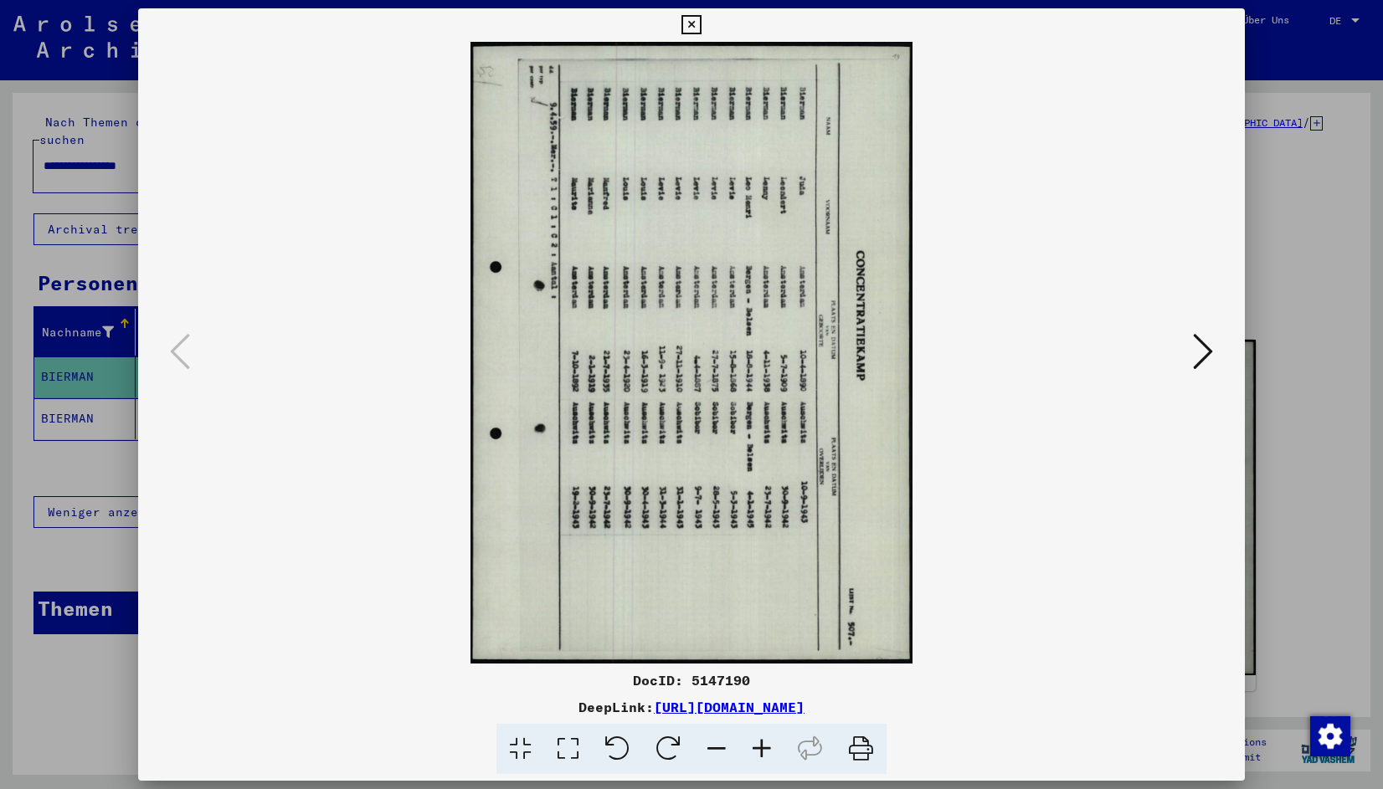
click at [672, 743] on icon at bounding box center [668, 749] width 51 height 51
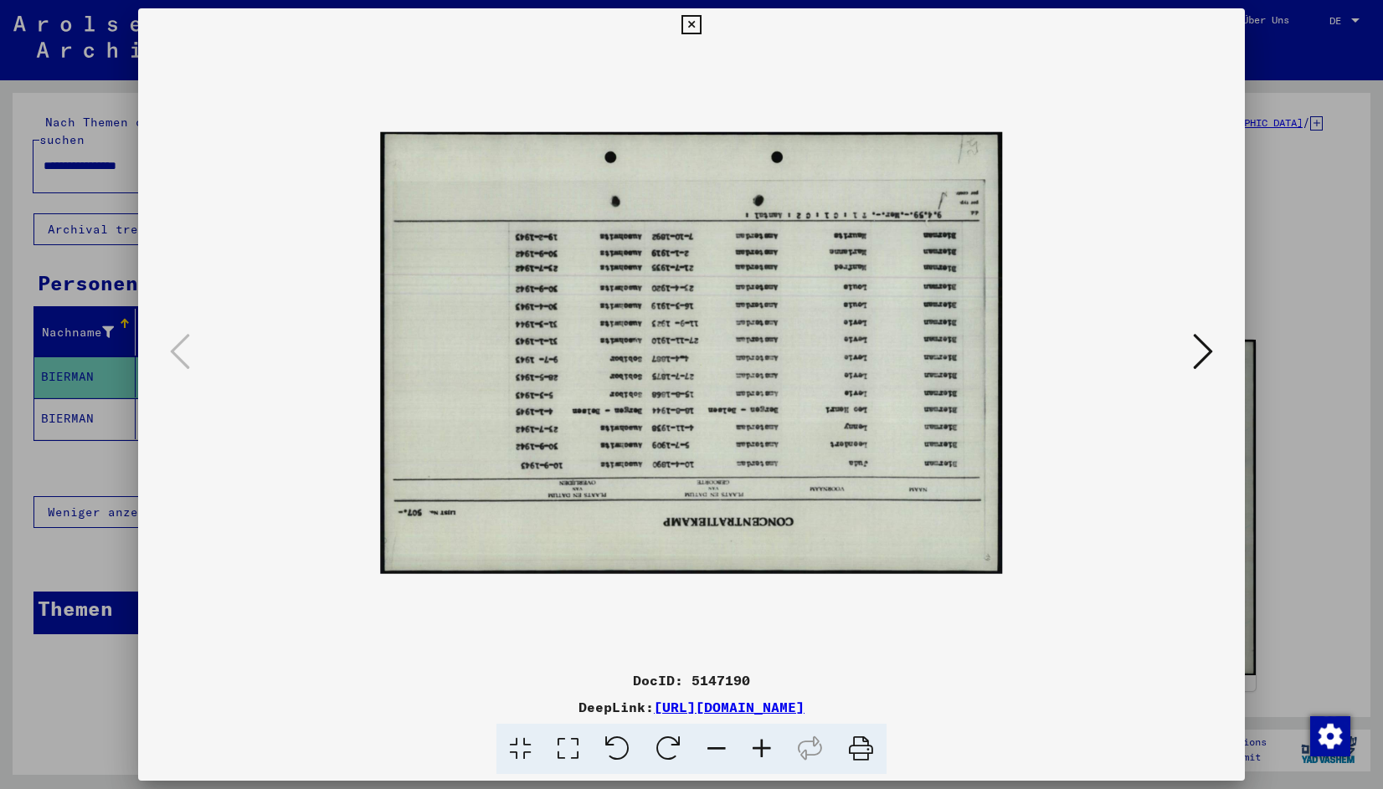
click at [672, 743] on icon at bounding box center [668, 749] width 51 height 51
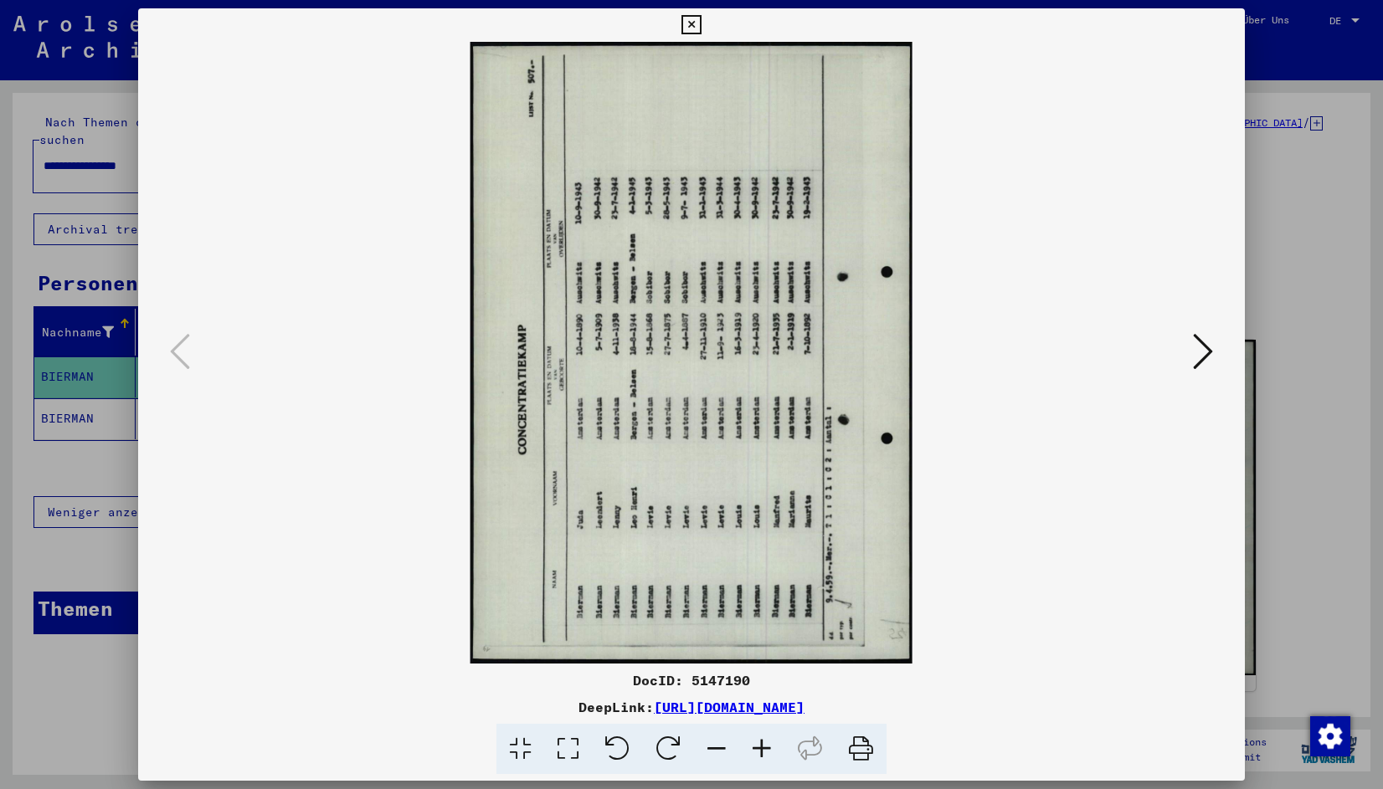
click at [672, 743] on icon at bounding box center [668, 749] width 51 height 51
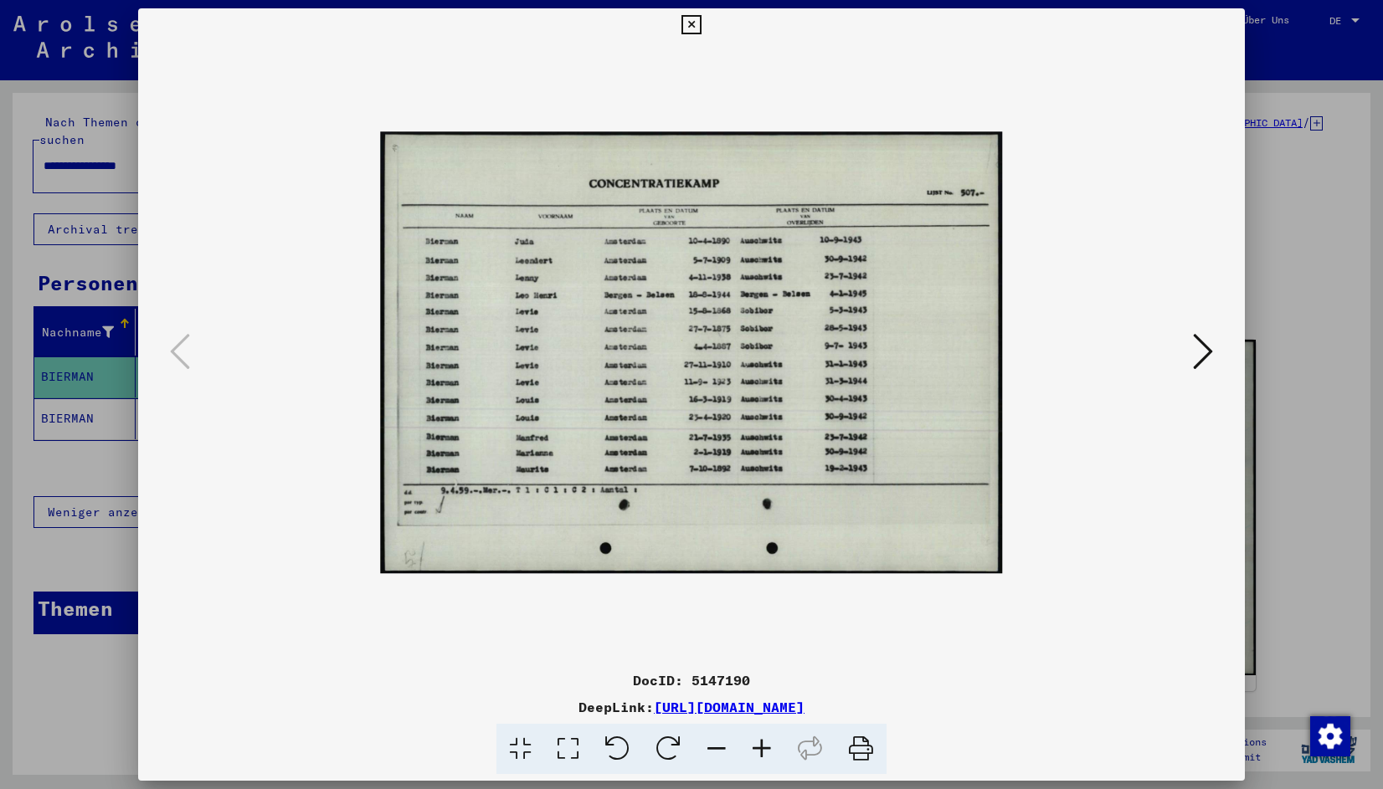
click at [694, 26] on icon at bounding box center [690, 25] width 19 height 20
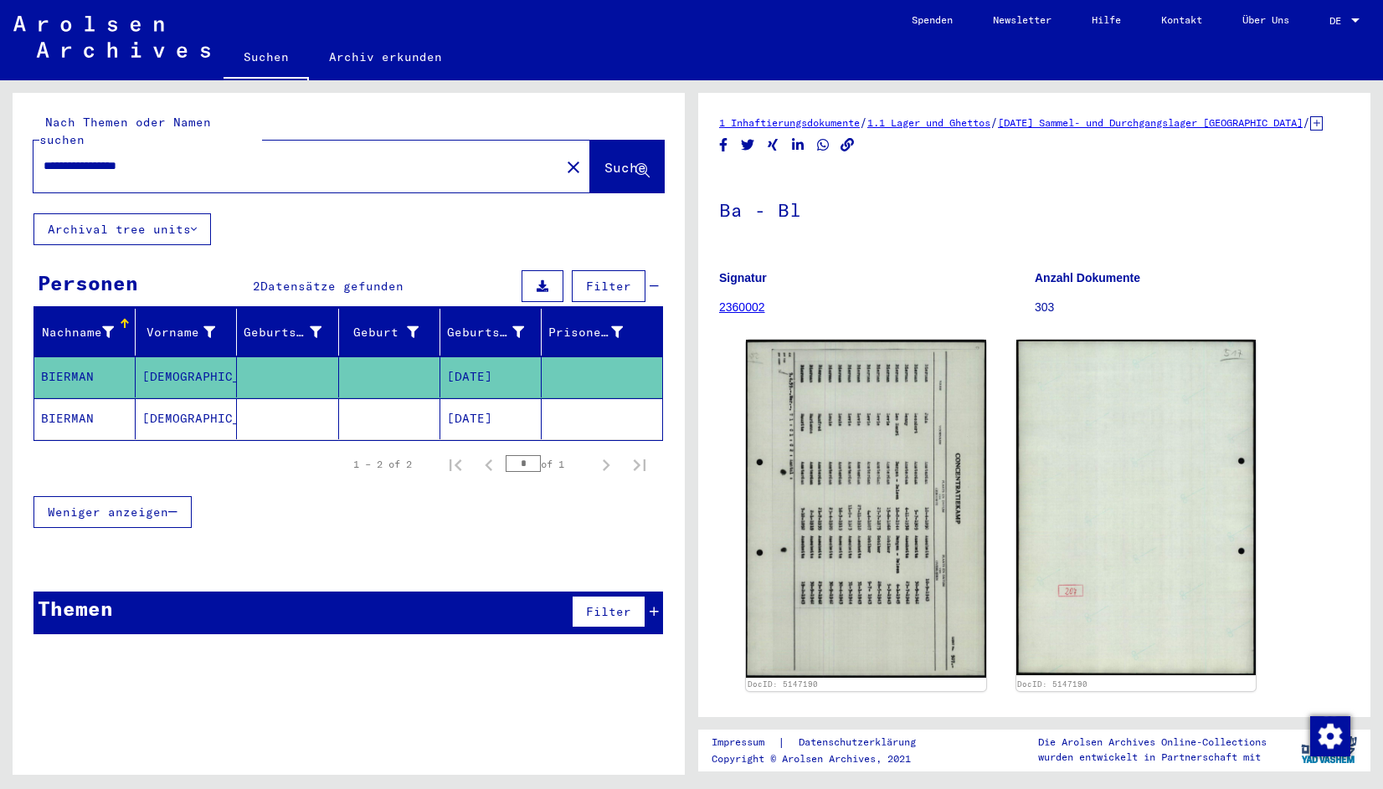
click at [93, 398] on mat-cell "BIERMAN" at bounding box center [84, 418] width 101 height 41
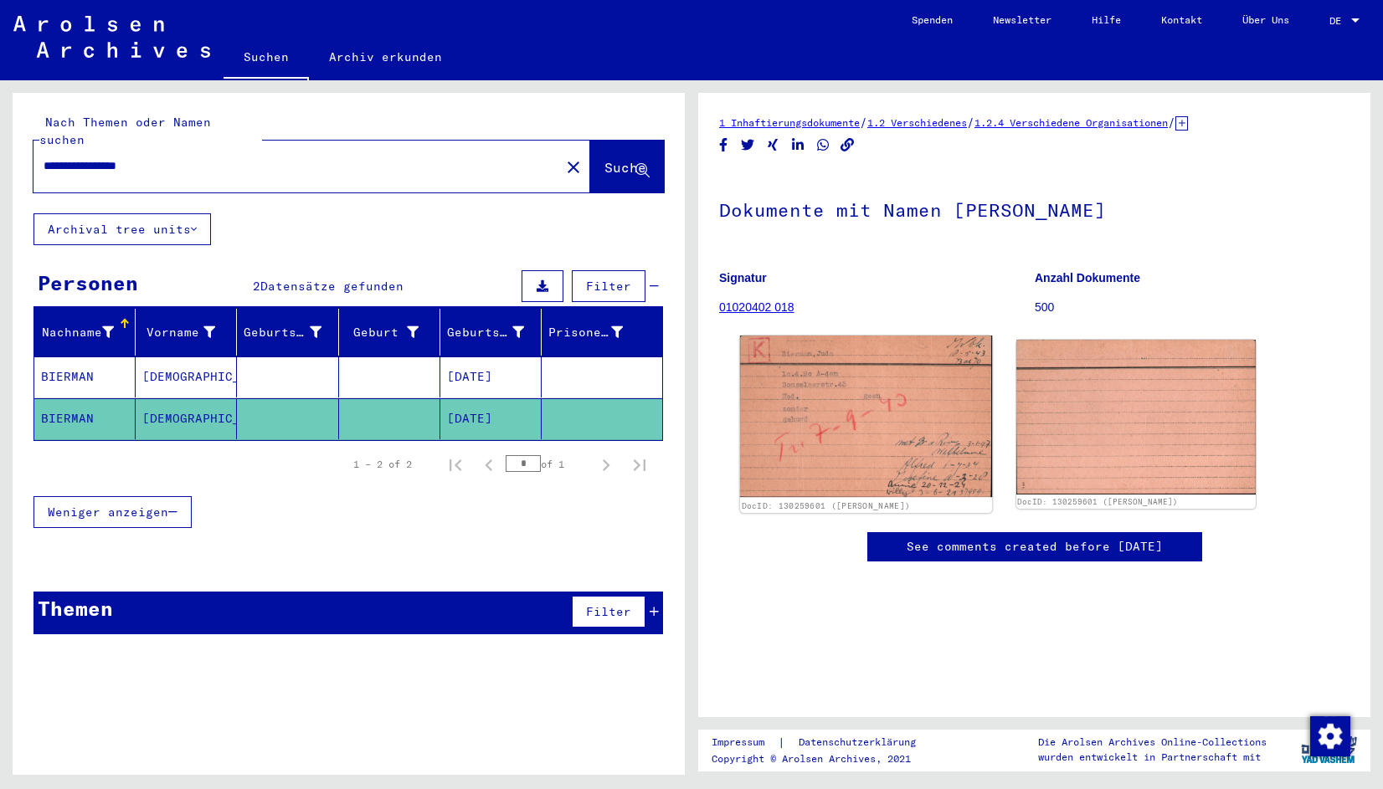
click at [854, 441] on img at bounding box center [866, 417] width 252 height 162
